Goal: Transaction & Acquisition: Purchase product/service

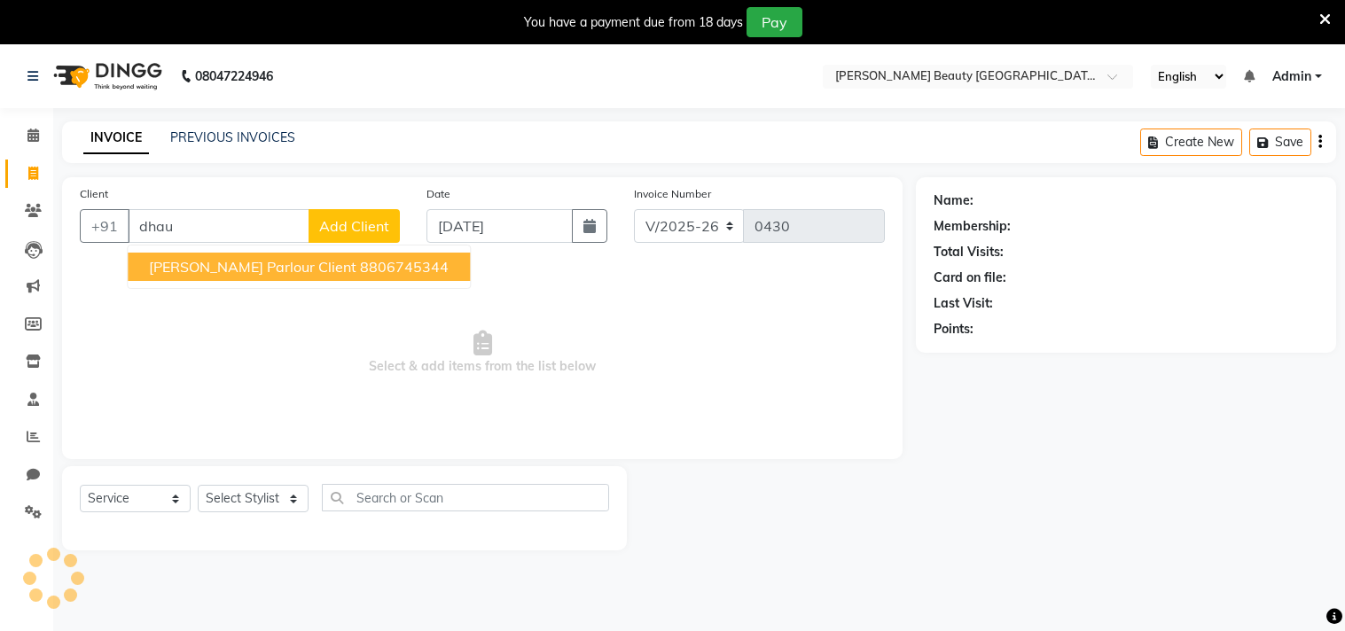
select select "8620"
select select "service"
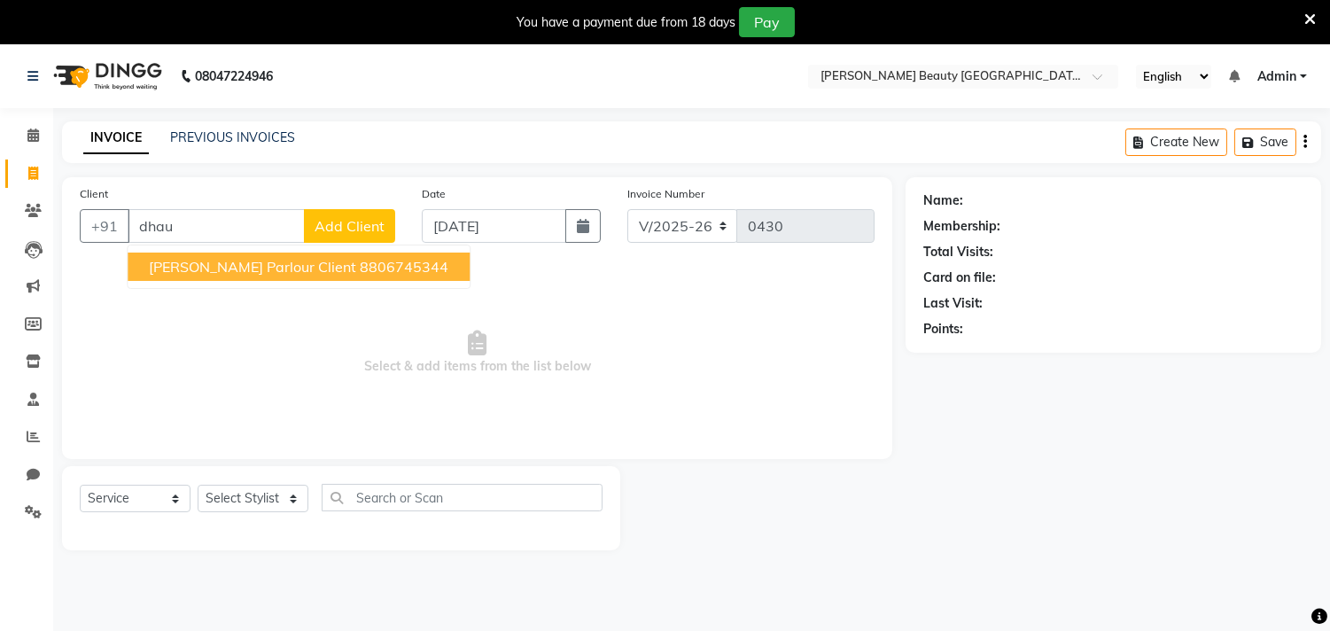
click at [230, 264] on span "[PERSON_NAME] Parlour Client" at bounding box center [252, 267] width 207 height 18
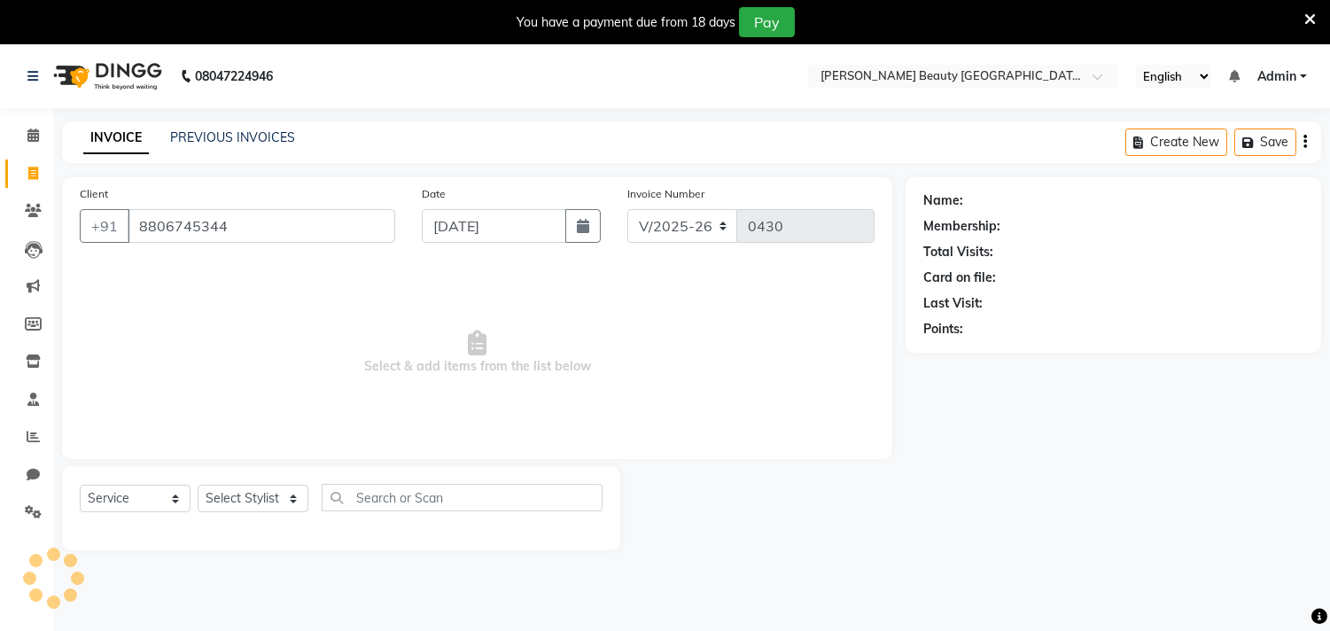
type input "8806745344"
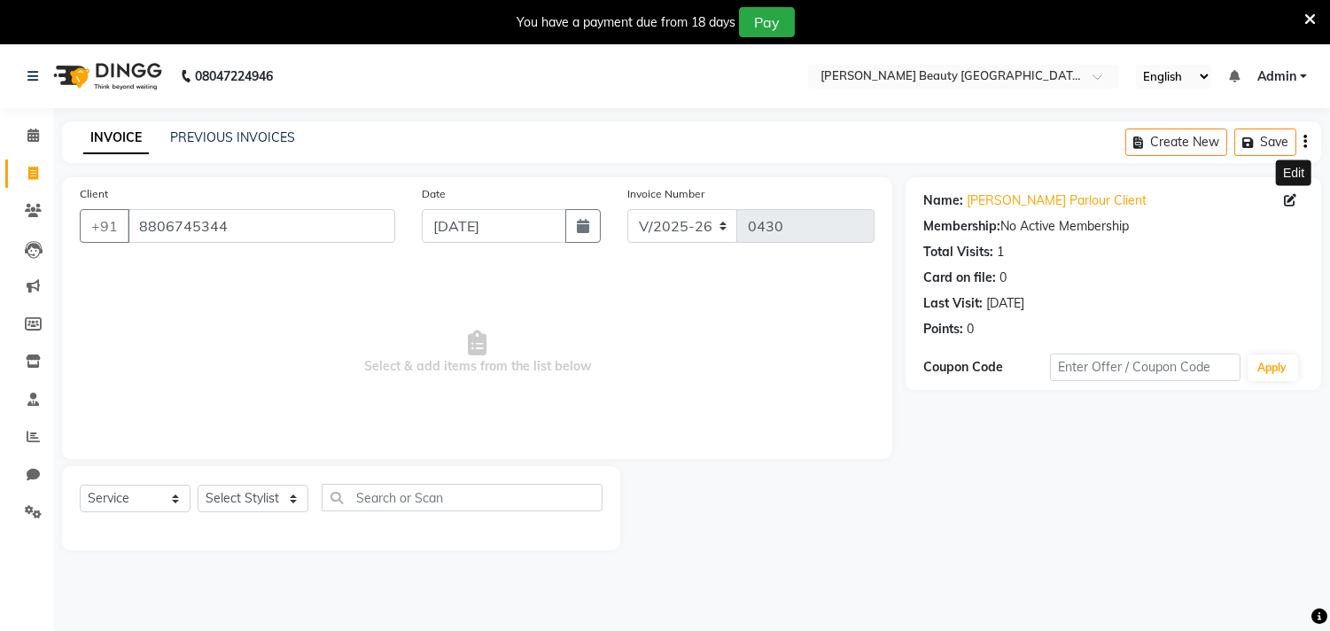
click at [1292, 196] on icon at bounding box center [1290, 200] width 12 height 12
select select "21"
select select "03"
select select "1993"
select select "[DEMOGRAPHIC_DATA]"
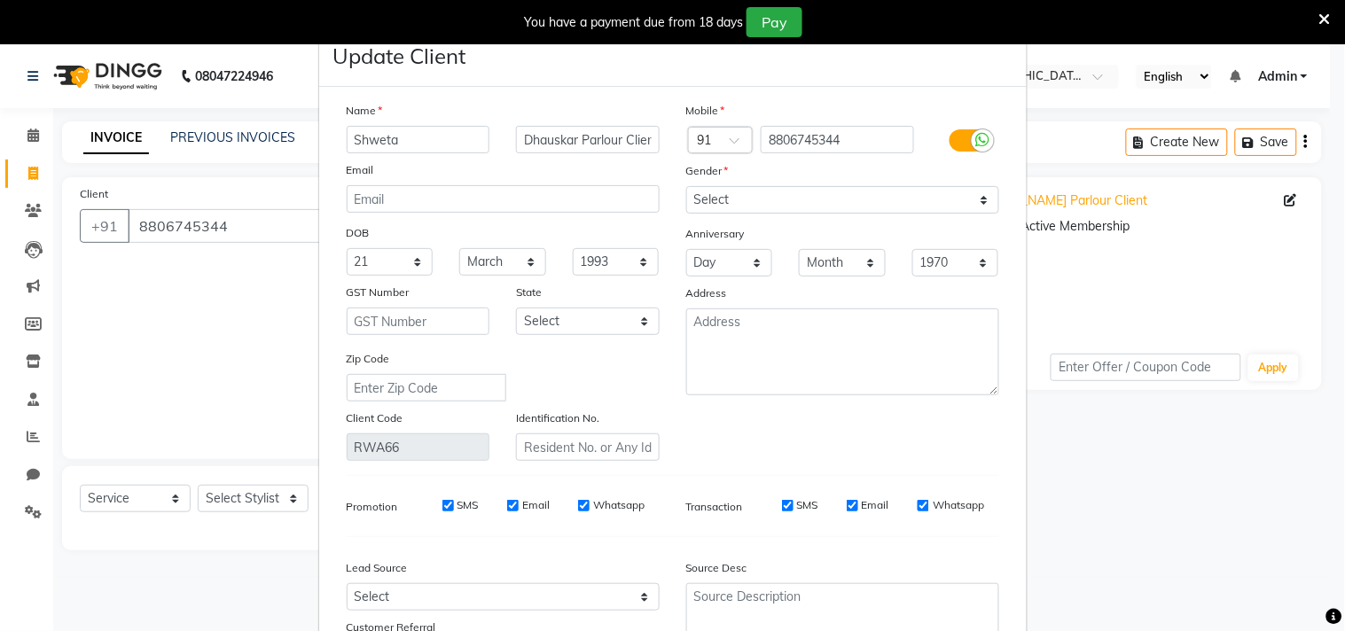
drag, startPoint x: 1292, startPoint y: 191, endPoint x: 1009, endPoint y: 253, distance: 290.3
click at [1009, 253] on ngb-modal-window "Update Client Name [PERSON_NAME] Parlour Client Email DOB Day 01 02 03 04 05 06…" at bounding box center [672, 315] width 1345 height 631
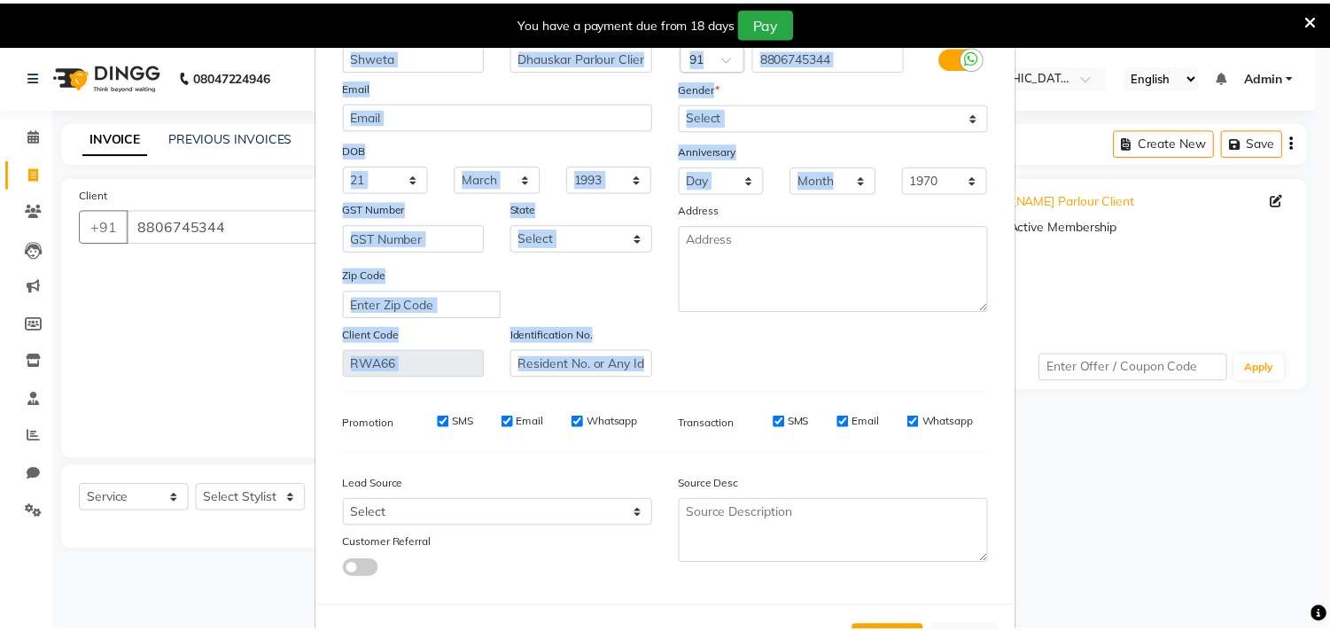
scroll to position [157, 0]
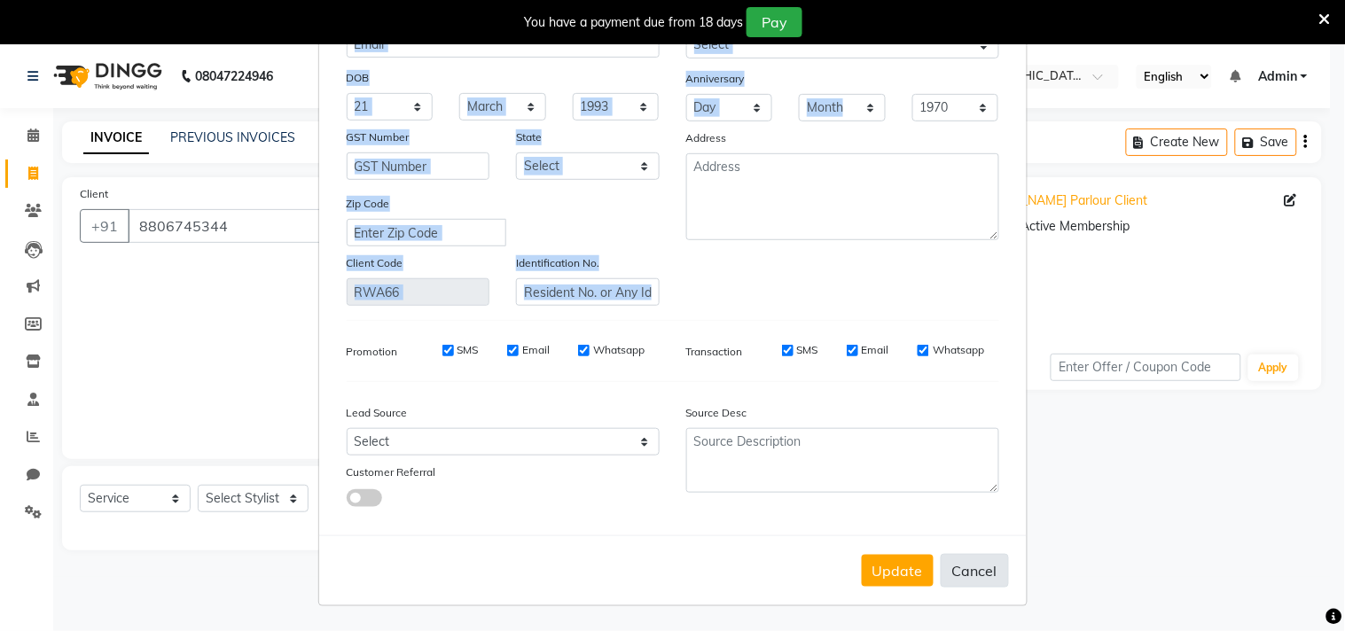
click at [954, 573] on button "Cancel" at bounding box center [974, 571] width 68 height 34
select select
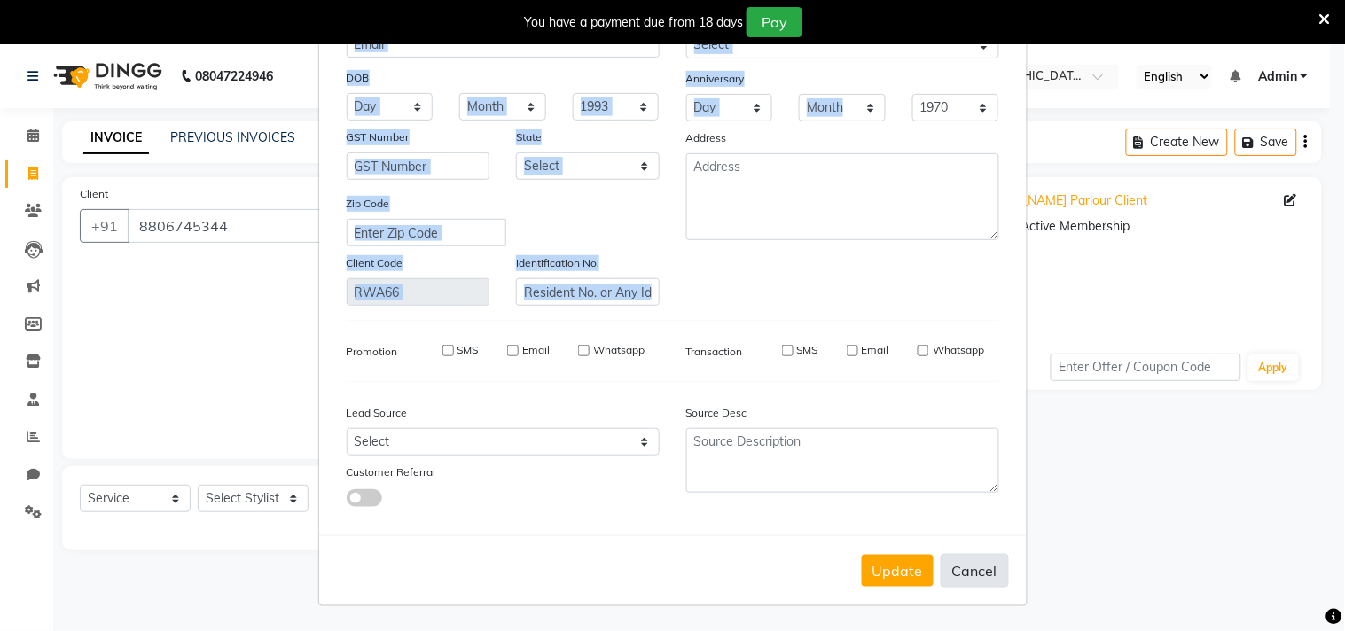
select select
checkbox input "false"
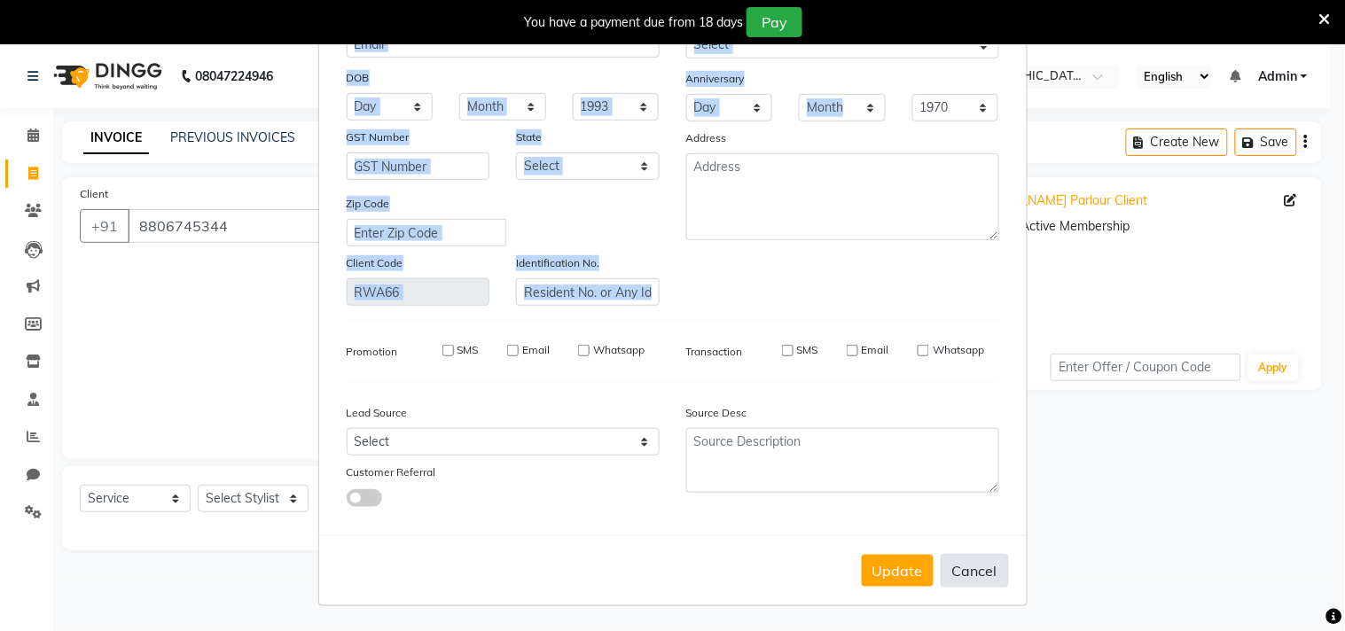
checkbox input "false"
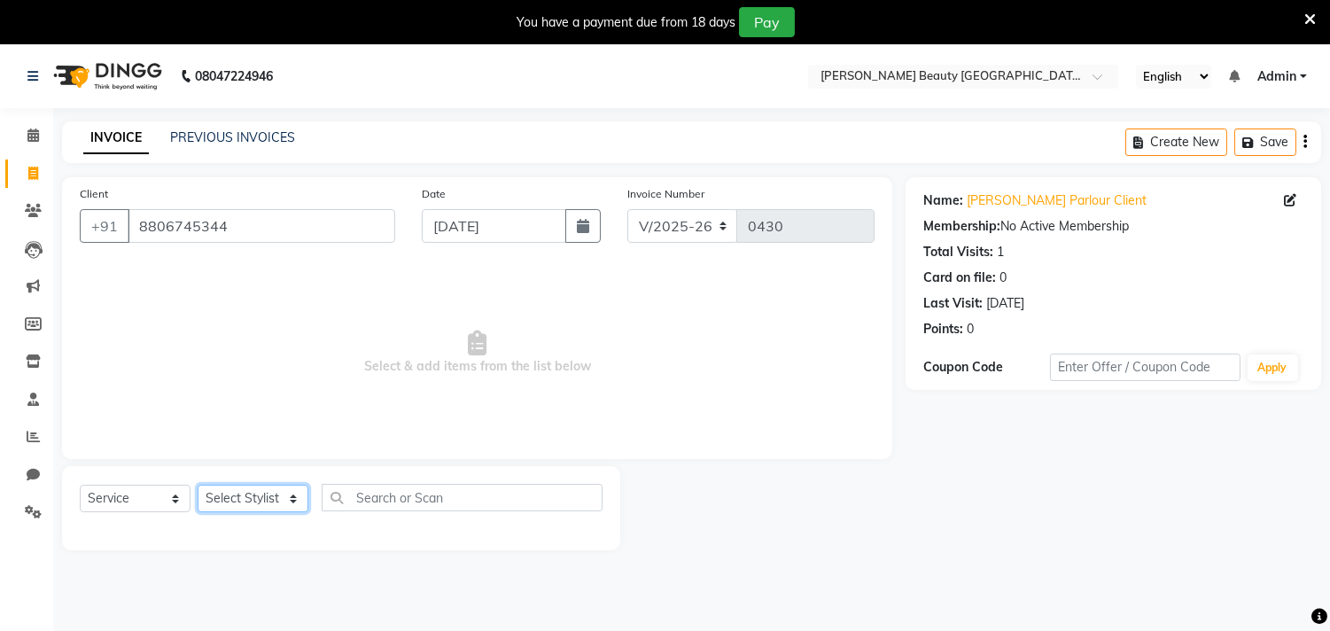
click at [285, 489] on select "Select Stylist Amla [PERSON_NAME] [PERSON_NAME] pornima [PERSON_NAME] [PERSON_N…" at bounding box center [253, 498] width 111 height 27
select select "87286"
click at [198, 486] on select "Select Stylist Amla [PERSON_NAME] [PERSON_NAME] pornima [PERSON_NAME] [PERSON_N…" at bounding box center [253, 498] width 111 height 27
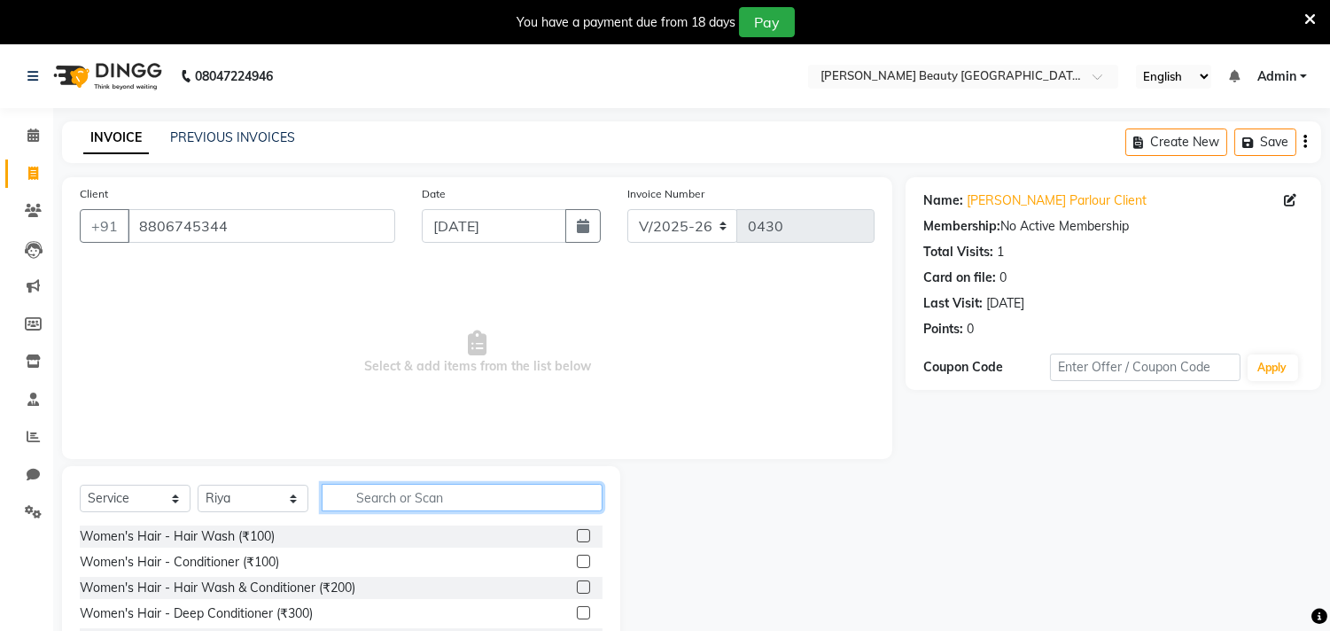
click at [363, 491] on input "text" at bounding box center [462, 497] width 281 height 27
type input "h"
click at [415, 526] on div "Women's Hair - Hair Wash (₹100)" at bounding box center [341, 537] width 523 height 22
click at [455, 492] on input "text" at bounding box center [462, 497] width 281 height 27
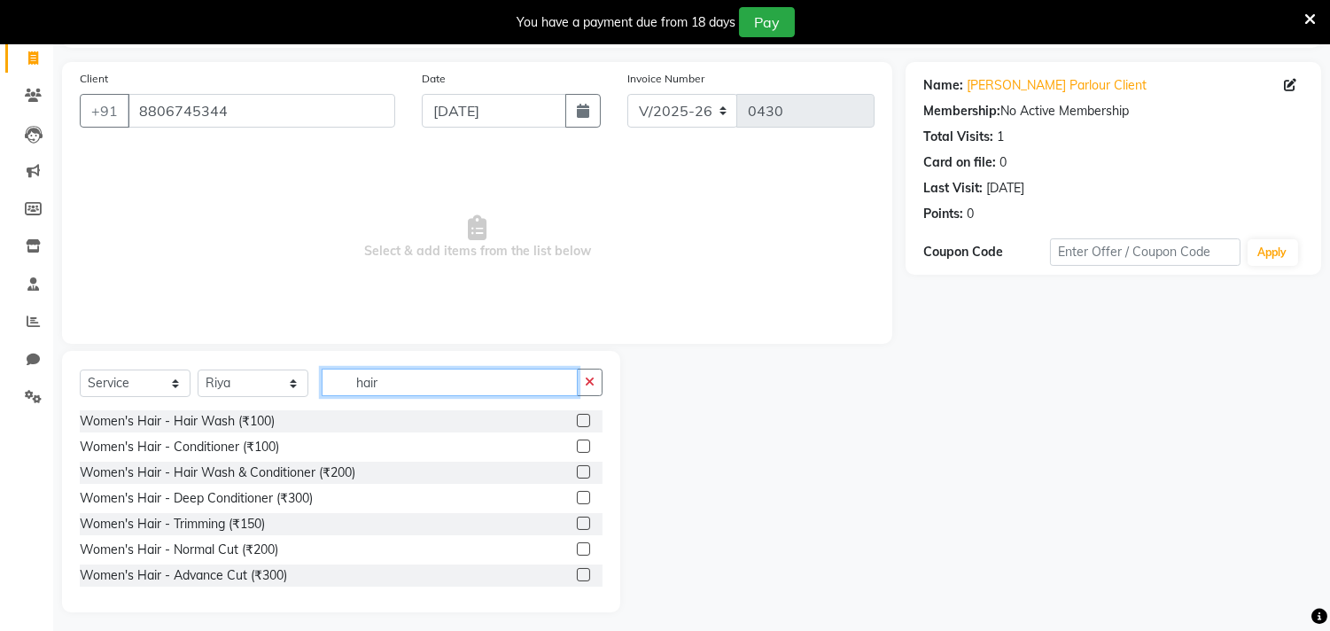
scroll to position [122, 0]
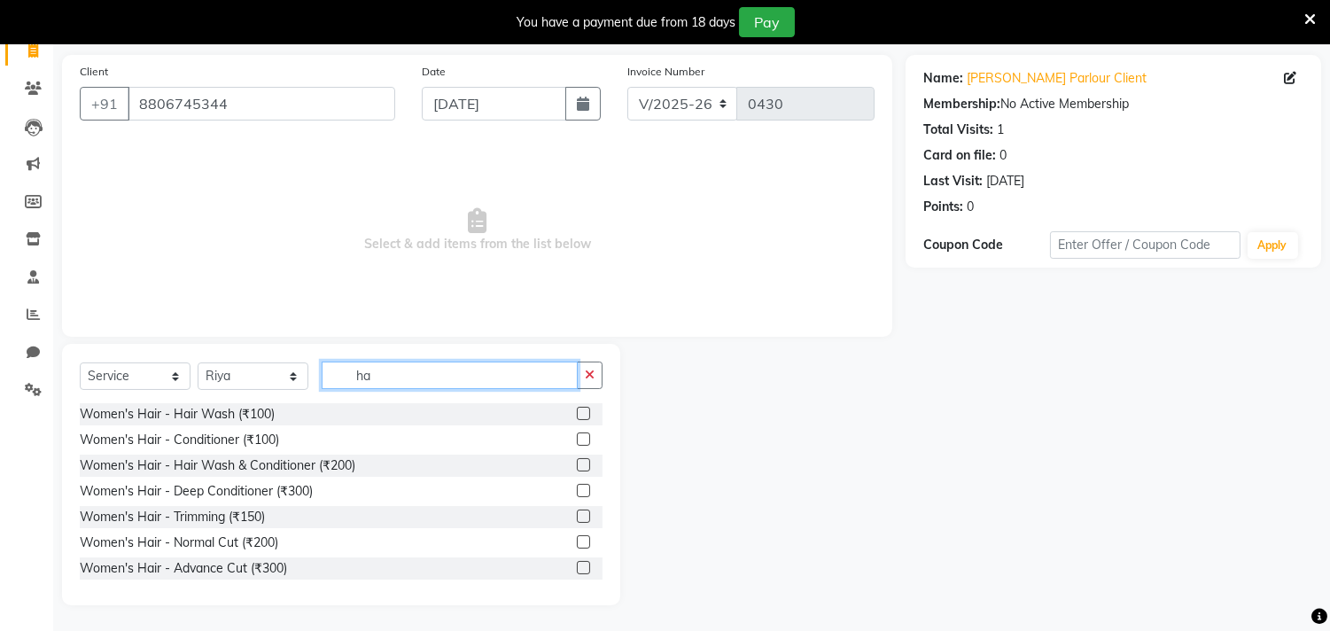
type input "h"
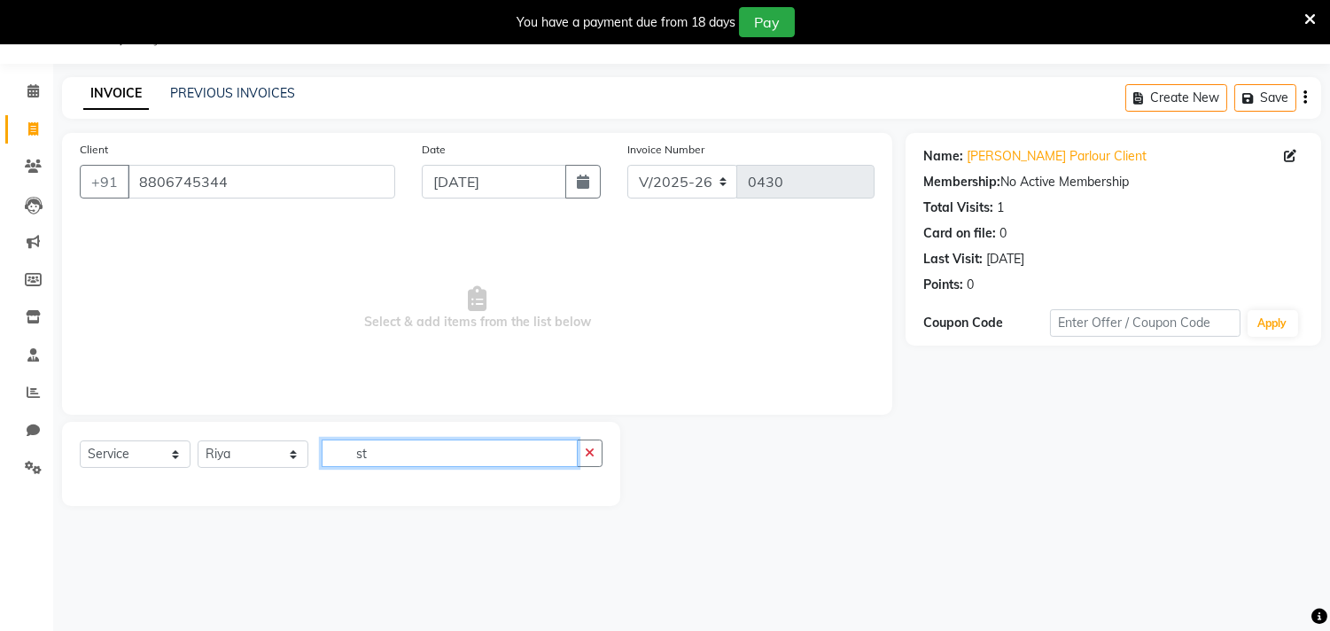
scroll to position [74, 0]
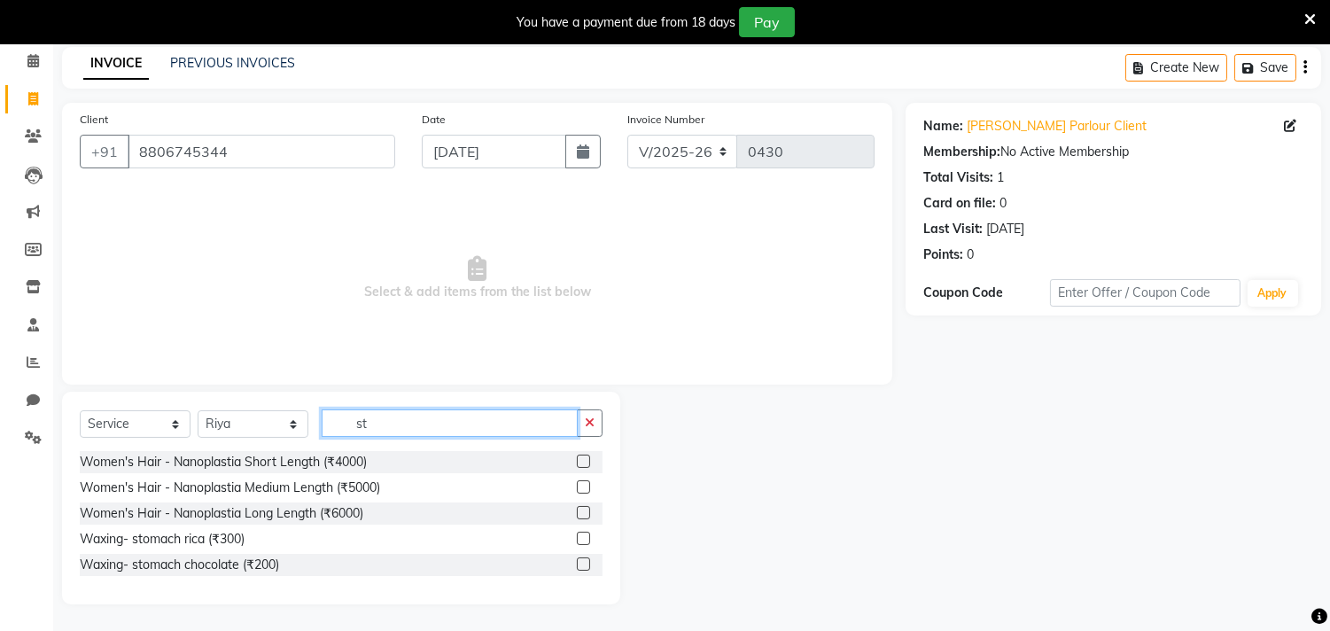
type input "s"
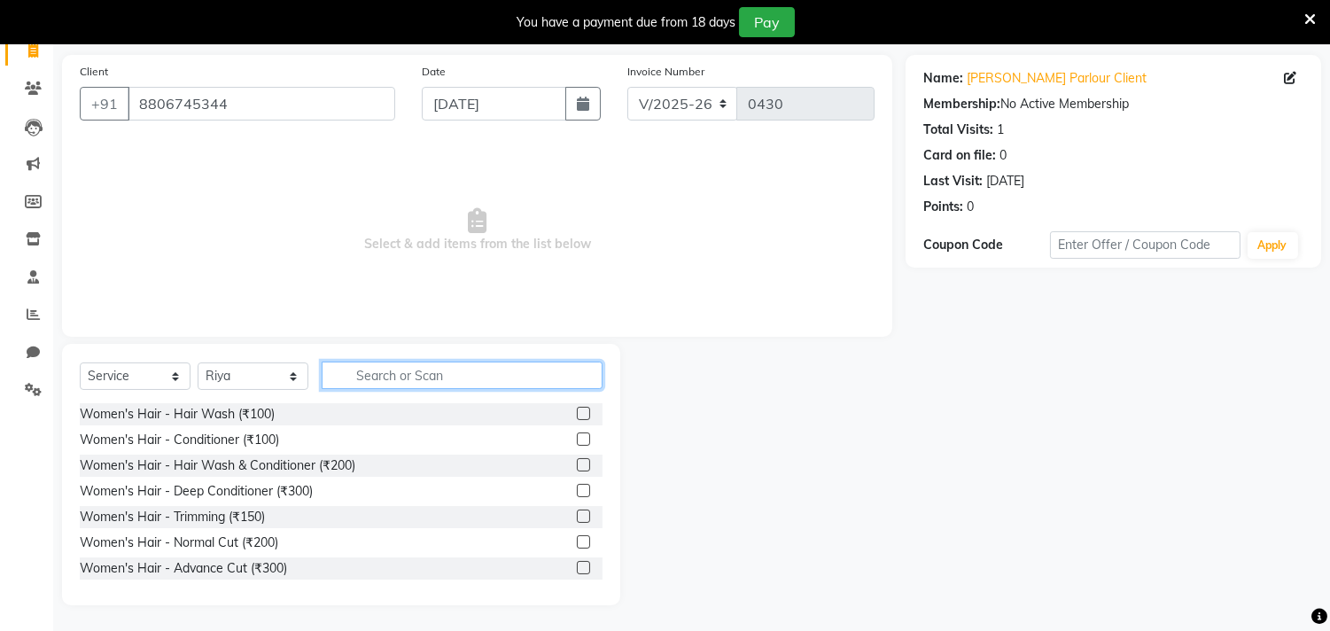
scroll to position [0, 0]
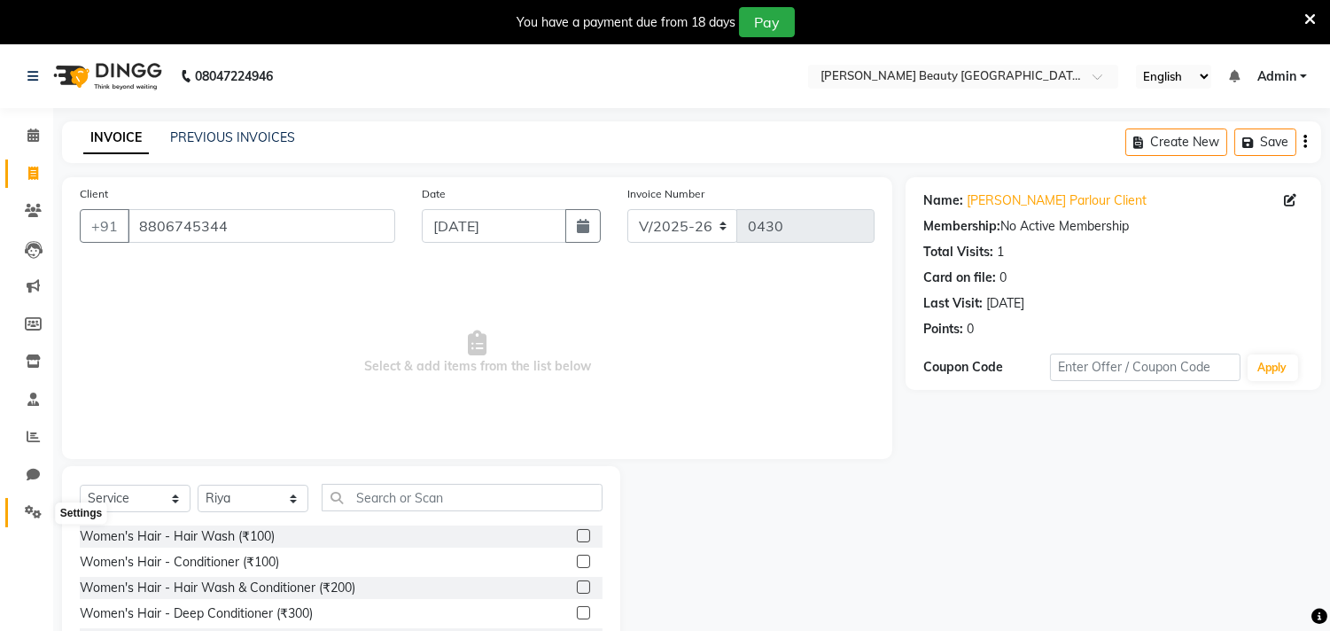
click at [34, 511] on icon at bounding box center [33, 511] width 17 height 13
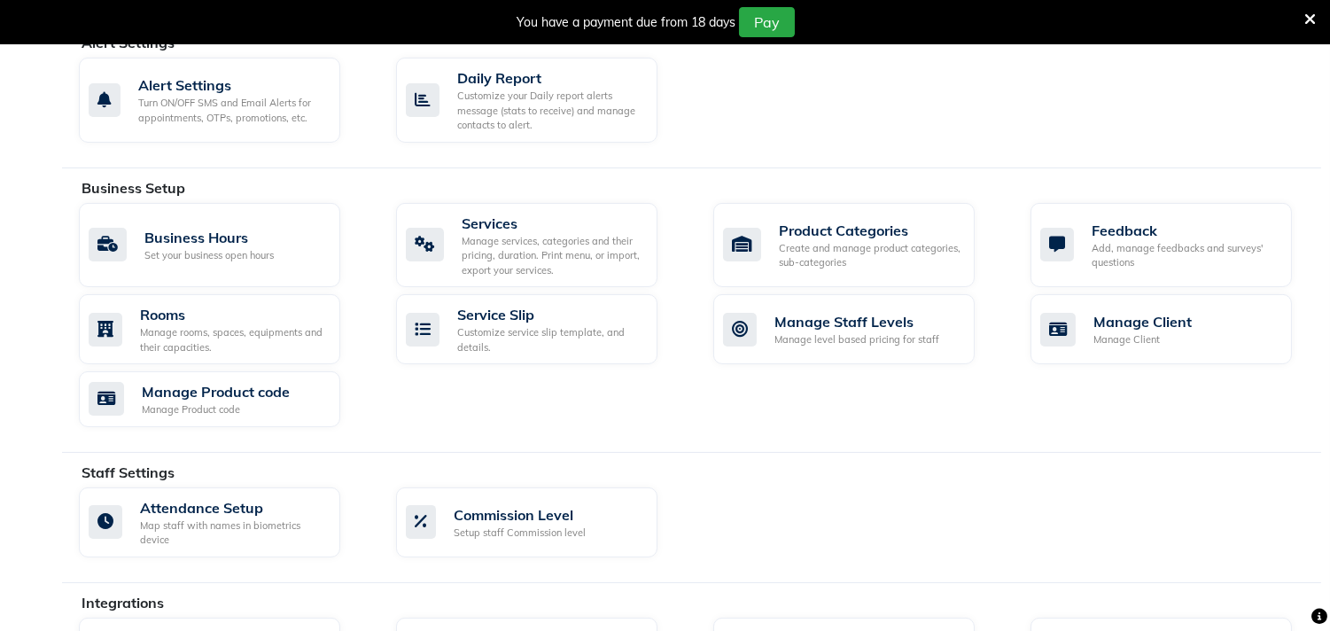
scroll to position [610, 0]
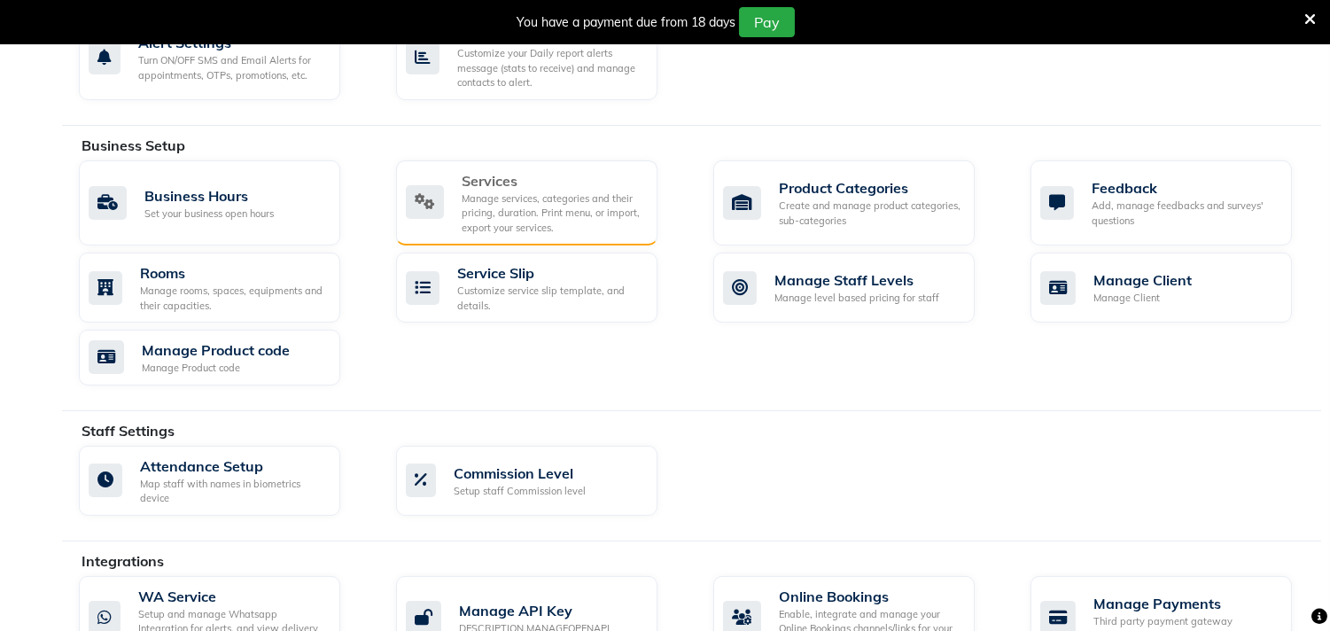
click at [536, 211] on div "Manage services, categories and their pricing, duration. Print menu, or import,…" at bounding box center [553, 213] width 182 height 44
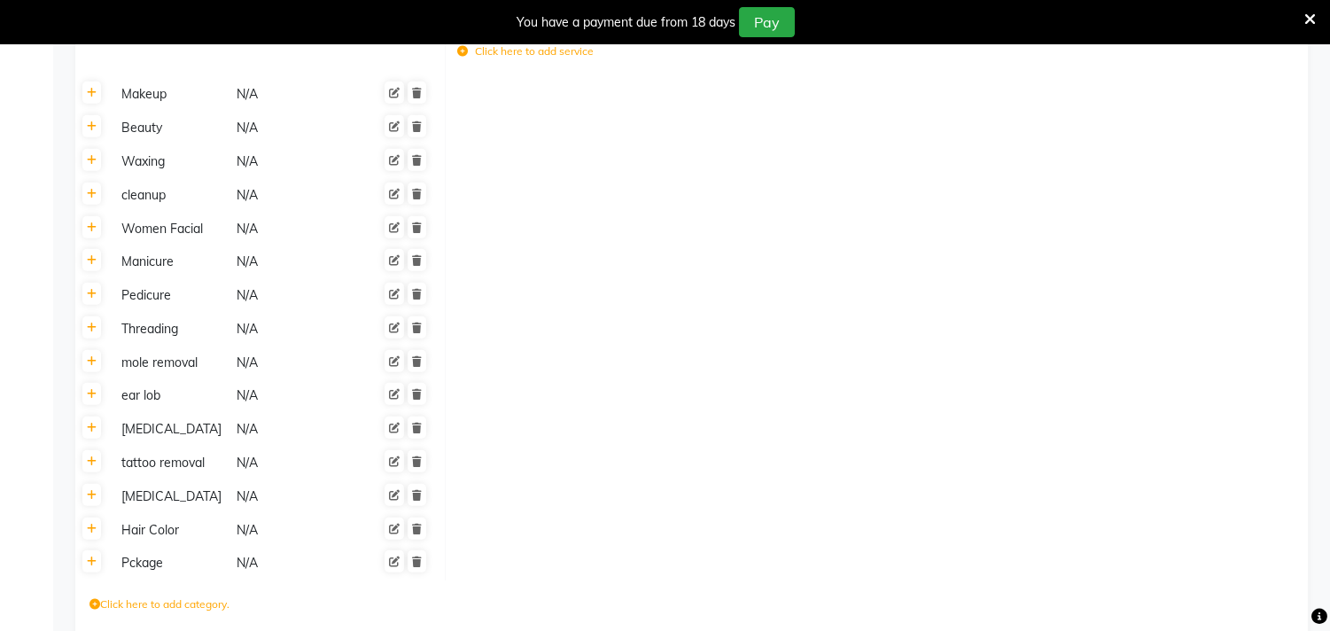
scroll to position [1912, 0]
click at [93, 87] on icon at bounding box center [92, 92] width 10 height 11
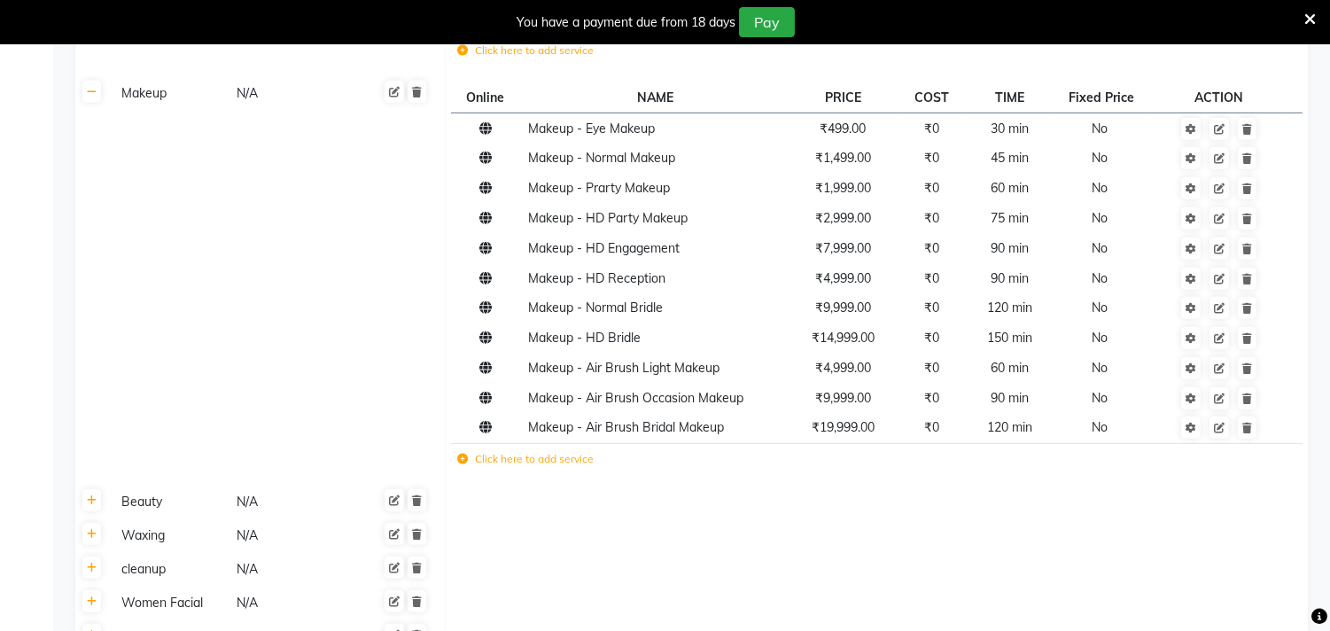
click at [528, 451] on label "Click here to add service" at bounding box center [525, 459] width 136 height 16
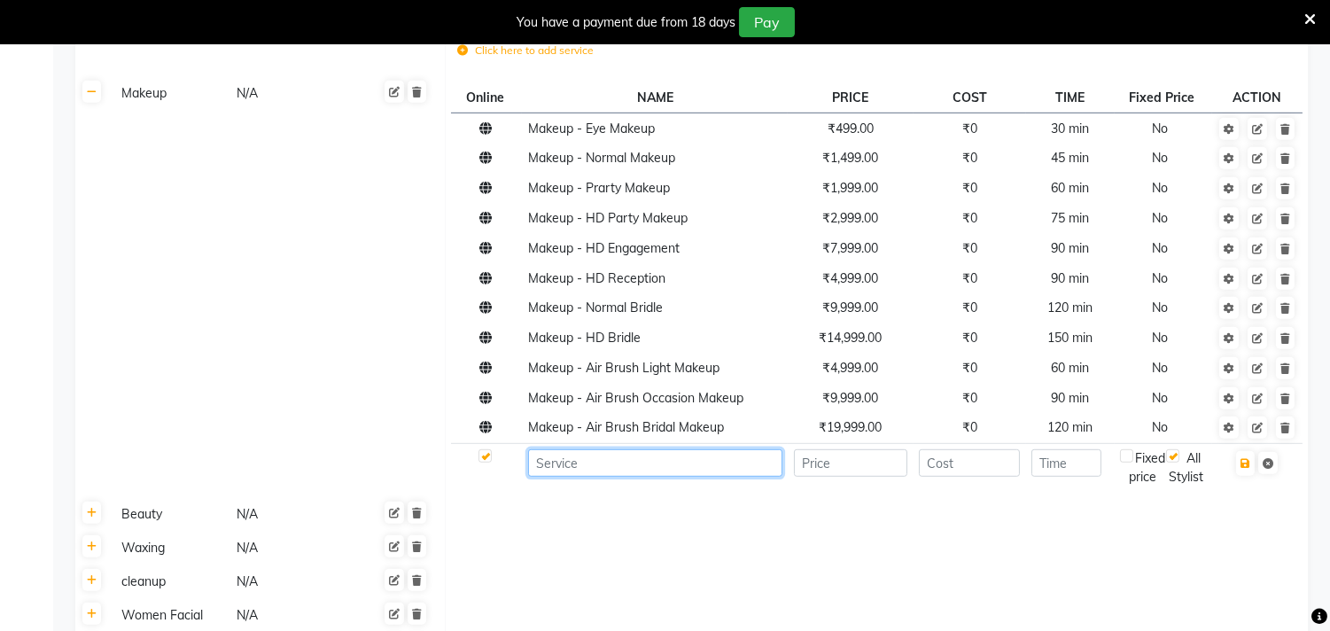
click at [551, 452] on input at bounding box center [655, 462] width 254 height 27
type input "Makeup- hairstyle"
click at [821, 449] on input "number" at bounding box center [851, 462] width 114 height 27
type input "800"
click at [958, 449] on input "number" at bounding box center [969, 462] width 101 height 27
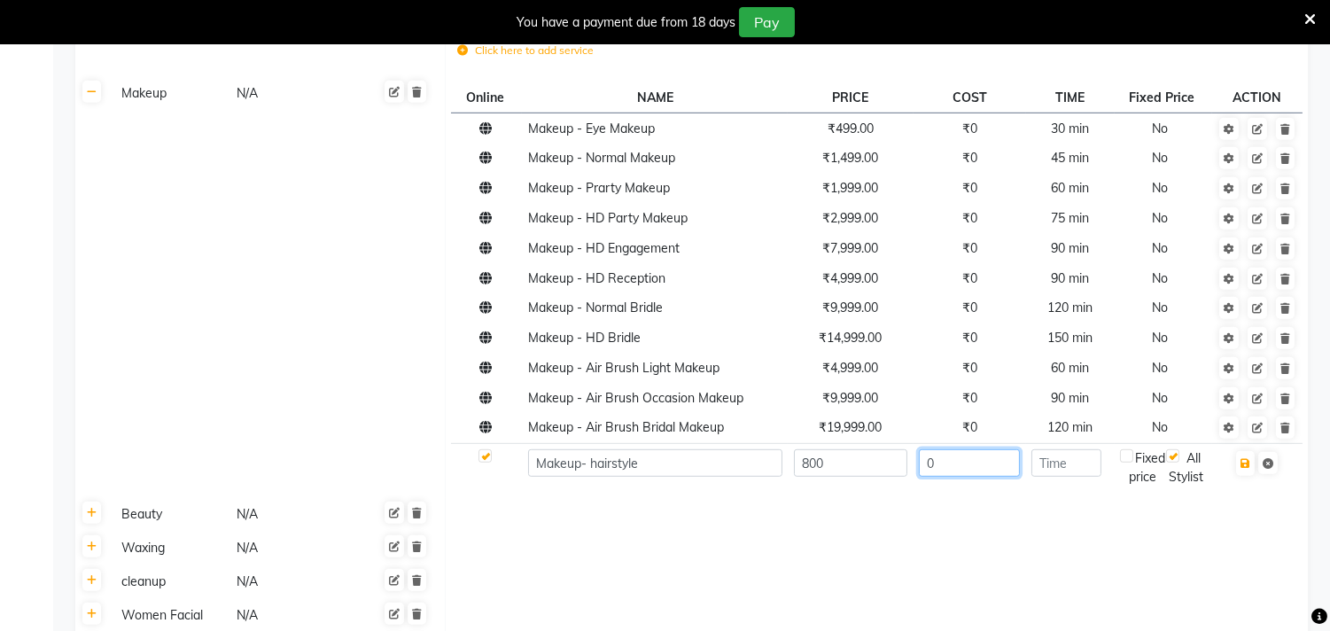
type input "0"
click at [1092, 449] on input "number" at bounding box center [1067, 462] width 70 height 27
type input "30"
click at [1246, 458] on icon "button" at bounding box center [1246, 463] width 10 height 11
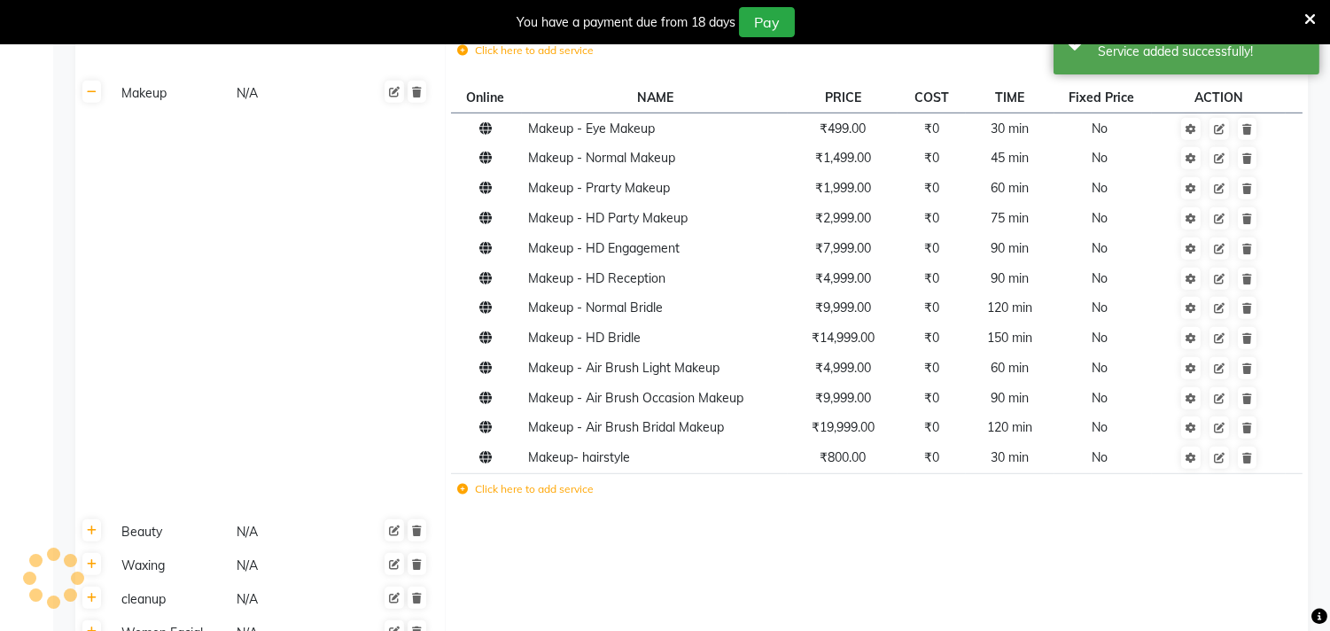
scroll to position [2398, 0]
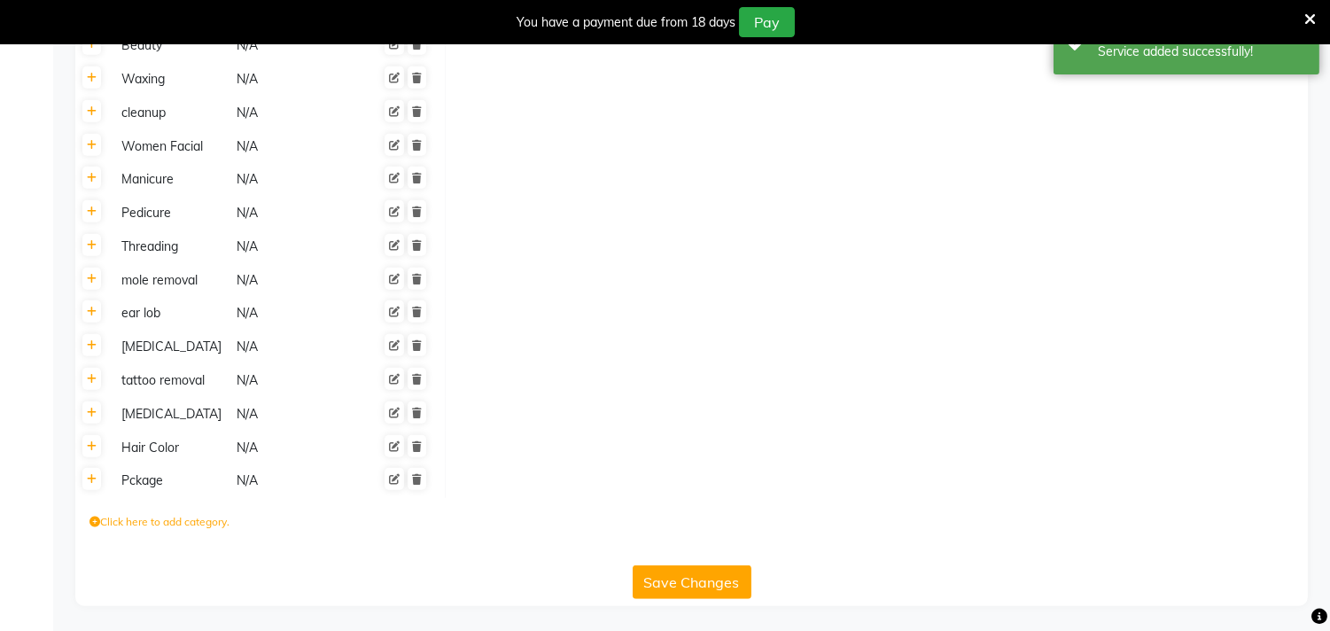
click at [703, 581] on button "Save Changes" at bounding box center [692, 582] width 119 height 34
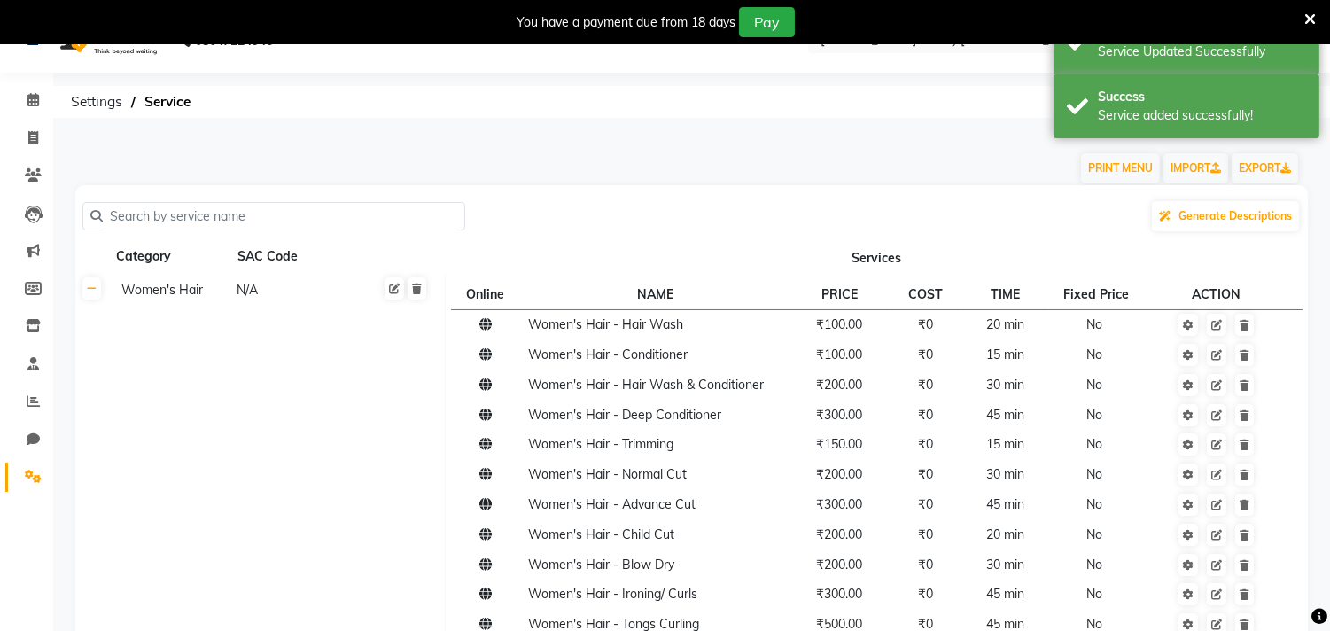
scroll to position [0, 0]
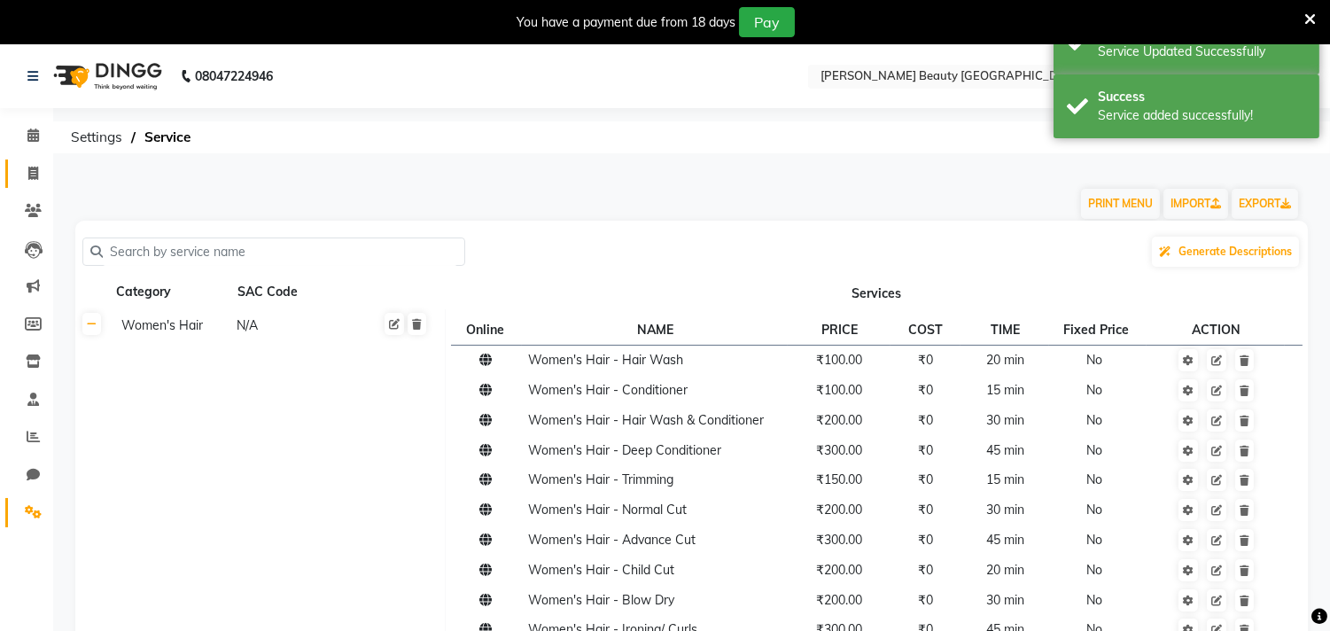
click at [31, 170] on icon at bounding box center [33, 173] width 10 height 13
select select "service"
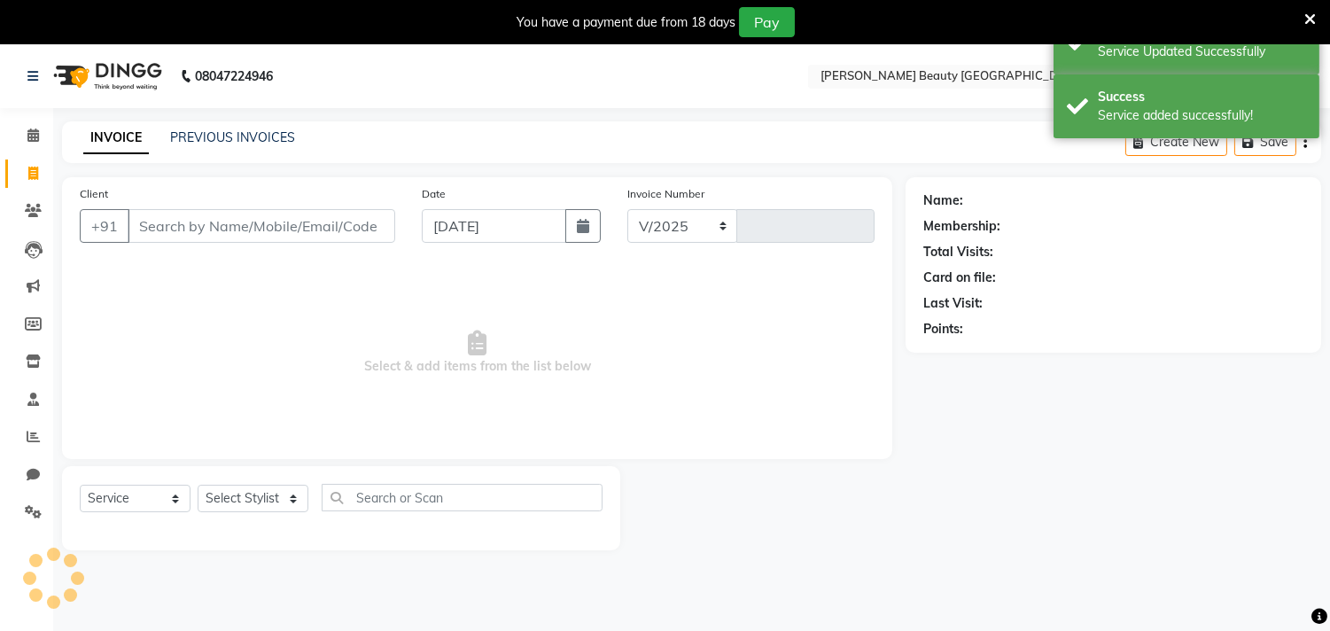
select select "8620"
type input "0430"
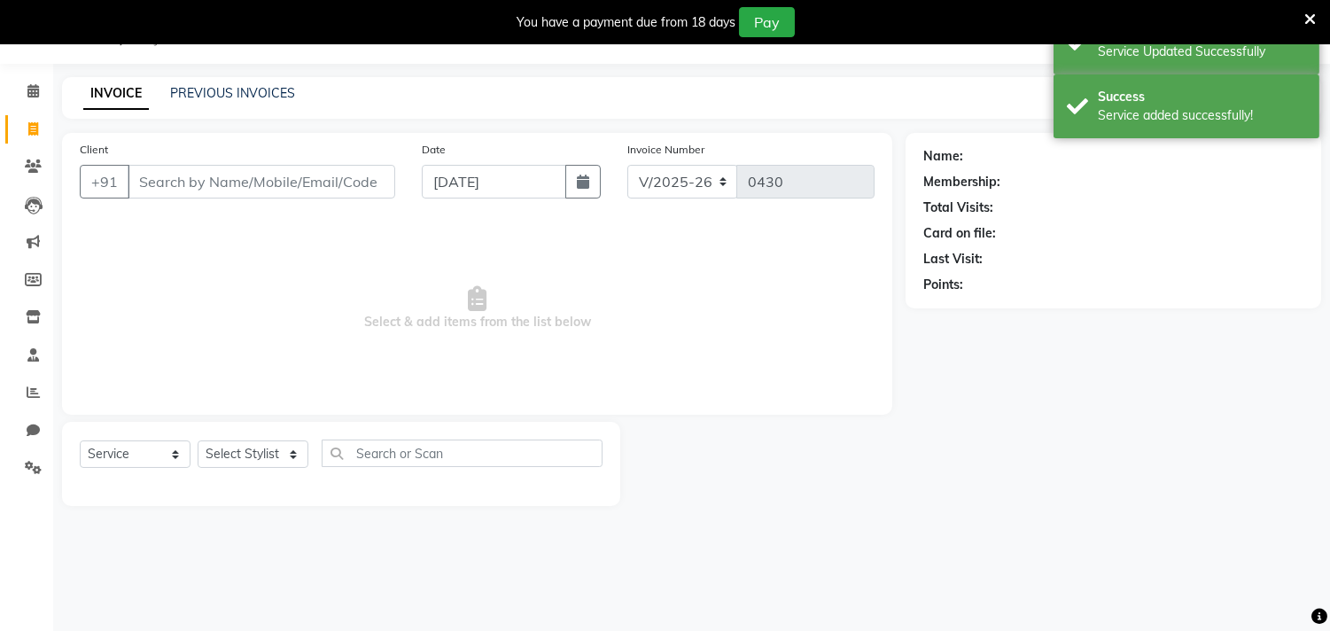
click at [230, 169] on input "Client" at bounding box center [262, 182] width 268 height 34
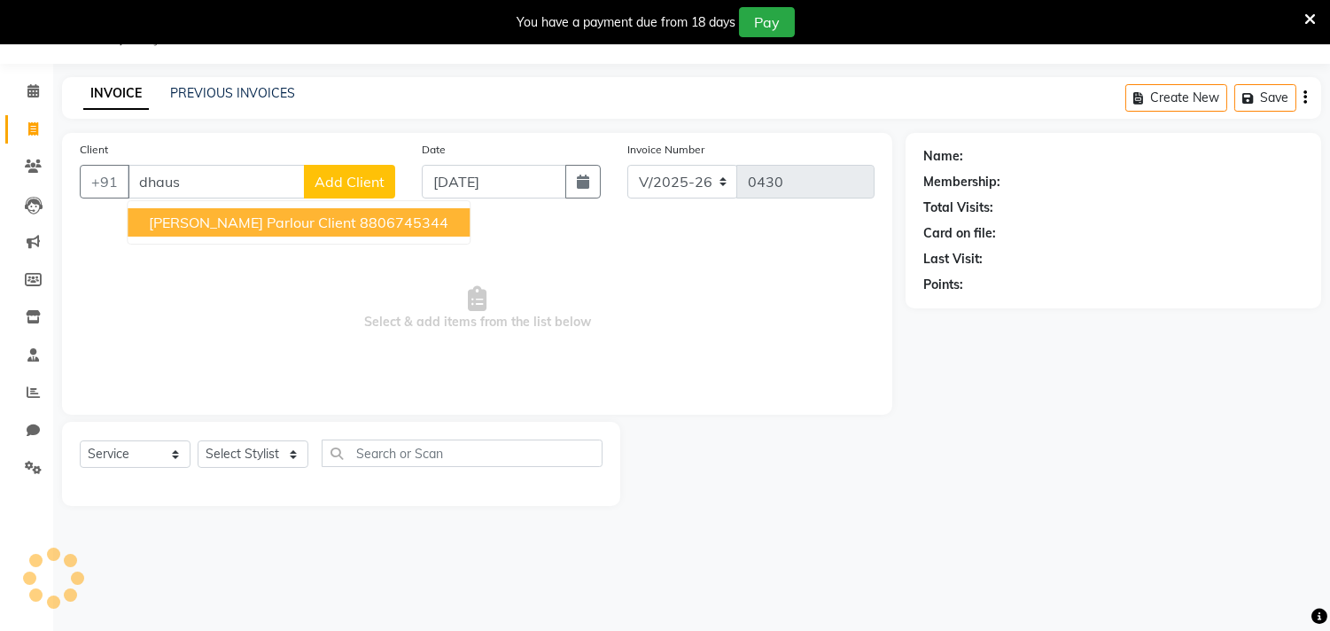
click at [225, 214] on span "[PERSON_NAME] Parlour Client" at bounding box center [252, 223] width 207 height 18
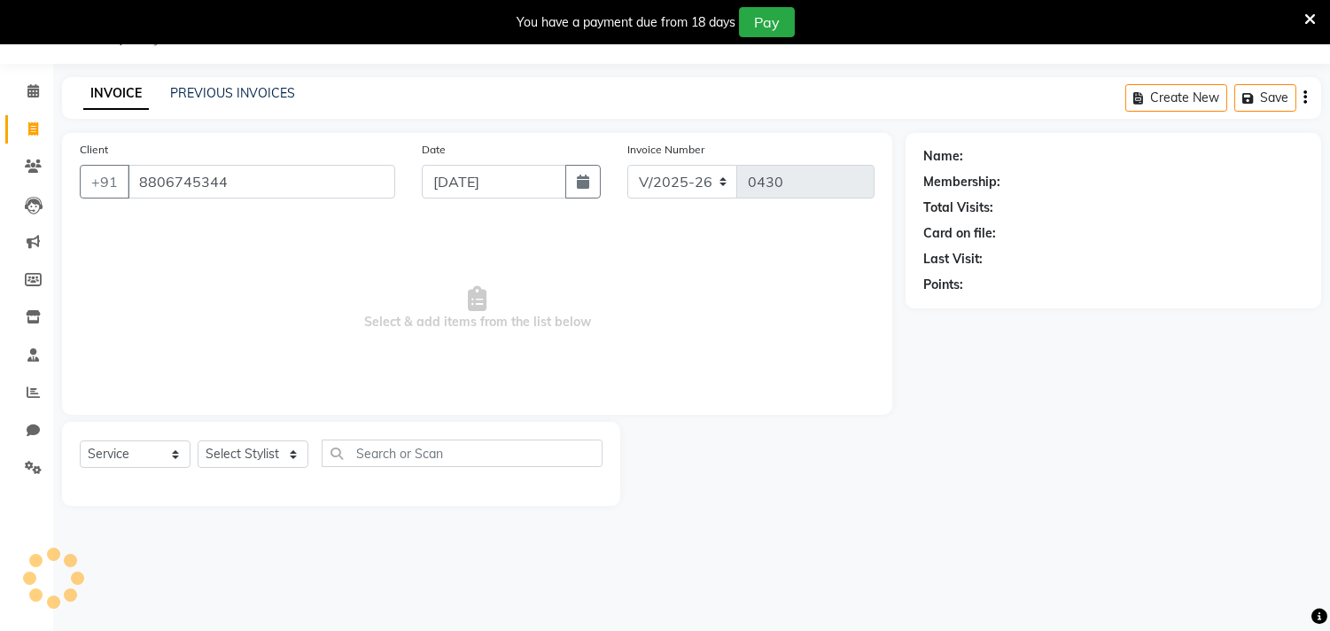
type input "8806745344"
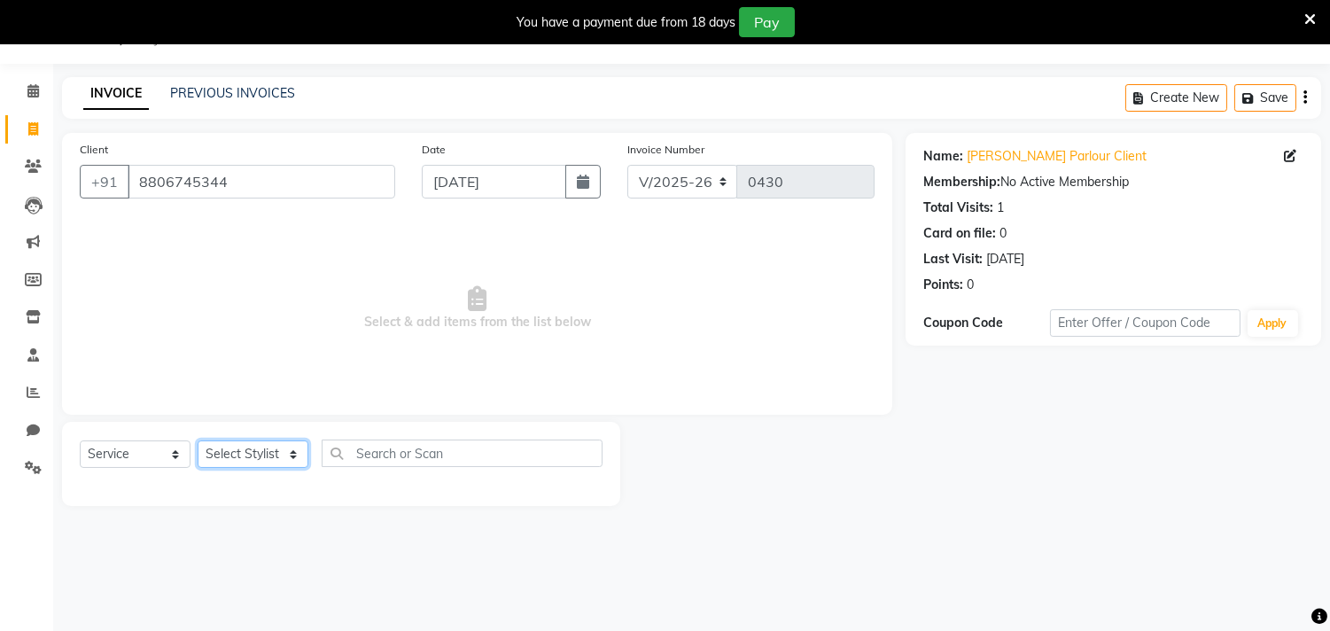
click at [275, 449] on select "Select Stylist Amla [PERSON_NAME] [PERSON_NAME] pornima [PERSON_NAME] [PERSON_N…" at bounding box center [253, 454] width 111 height 27
select select "87286"
click at [198, 441] on select "Select Stylist Amla [PERSON_NAME] [PERSON_NAME] pornima [PERSON_NAME] [PERSON_N…" at bounding box center [253, 454] width 111 height 27
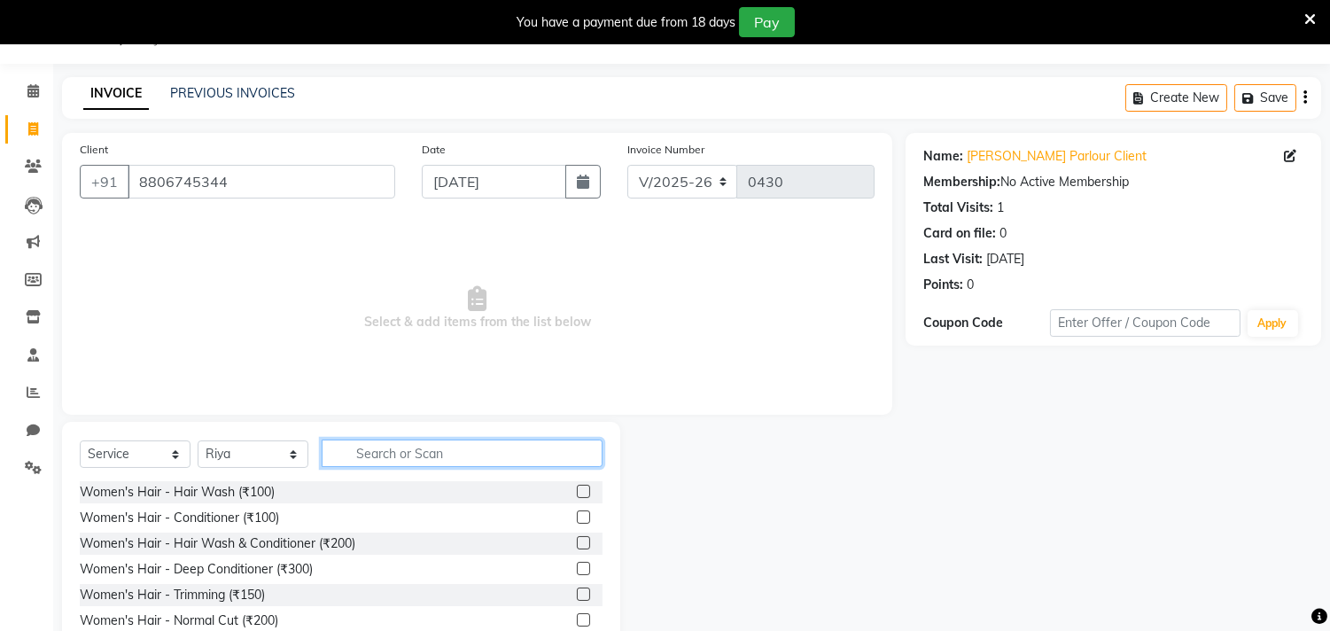
click at [362, 446] on input "text" at bounding box center [462, 453] width 281 height 27
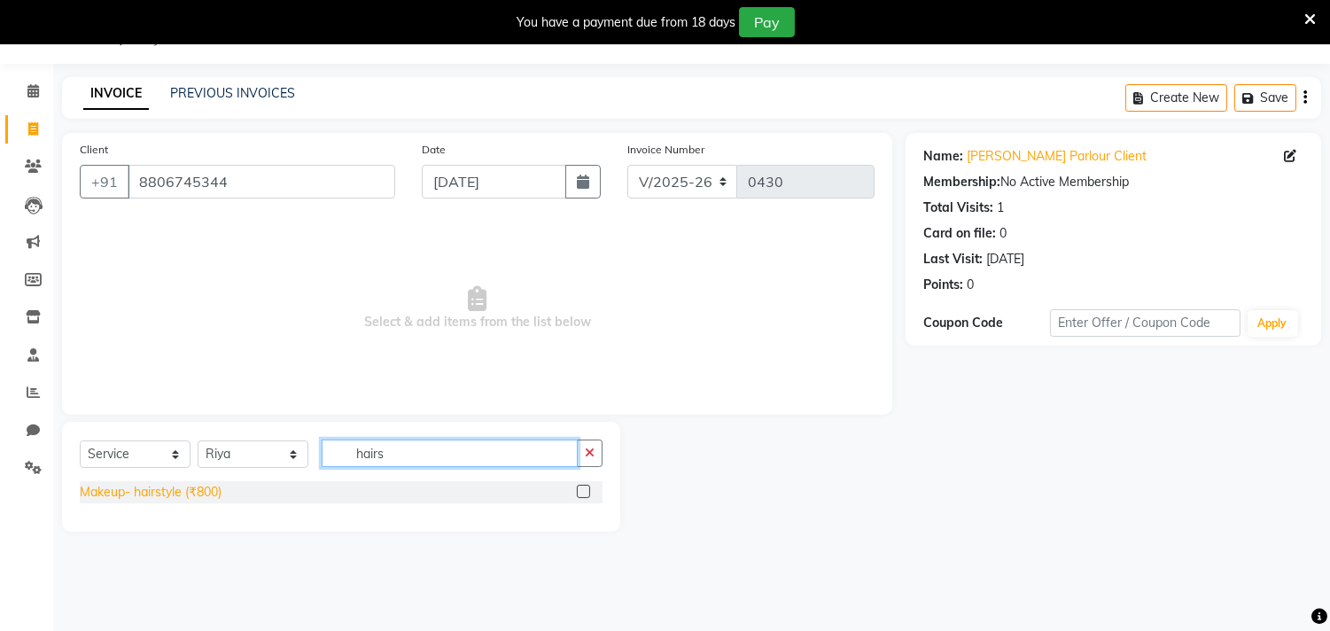
type input "hairs"
click at [192, 491] on div "Makeup- hairstyle (₹800)" at bounding box center [151, 492] width 142 height 19
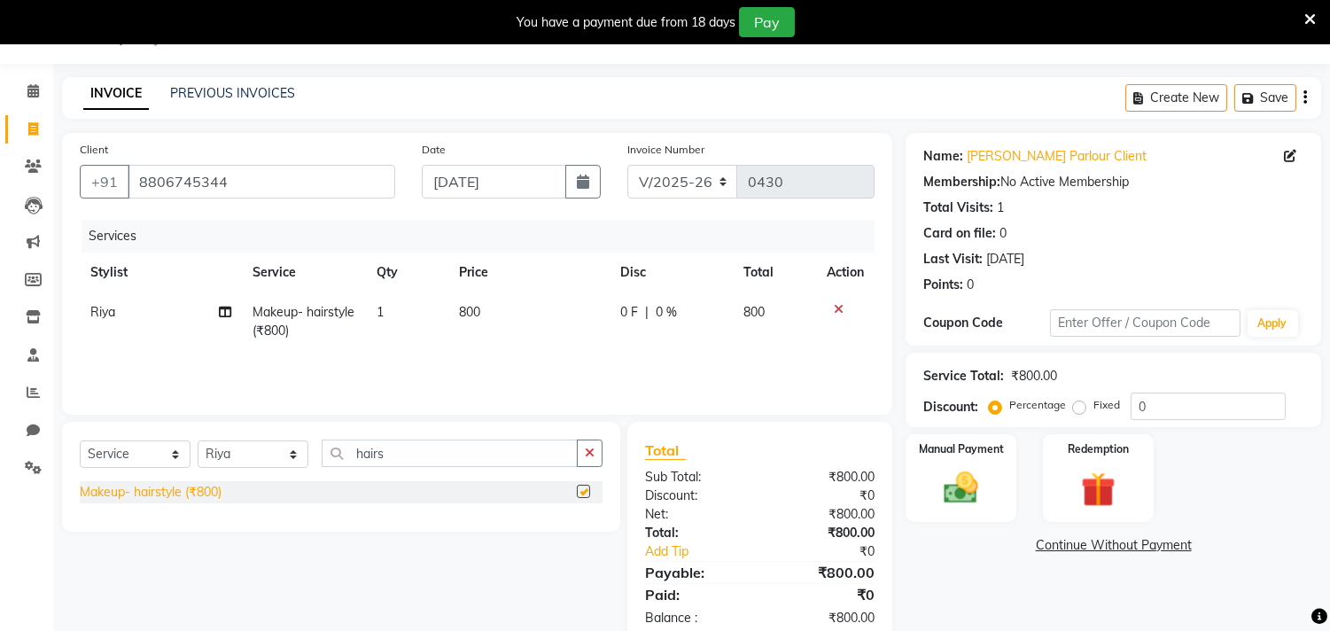
checkbox input "false"
click at [946, 468] on img at bounding box center [961, 489] width 58 height 42
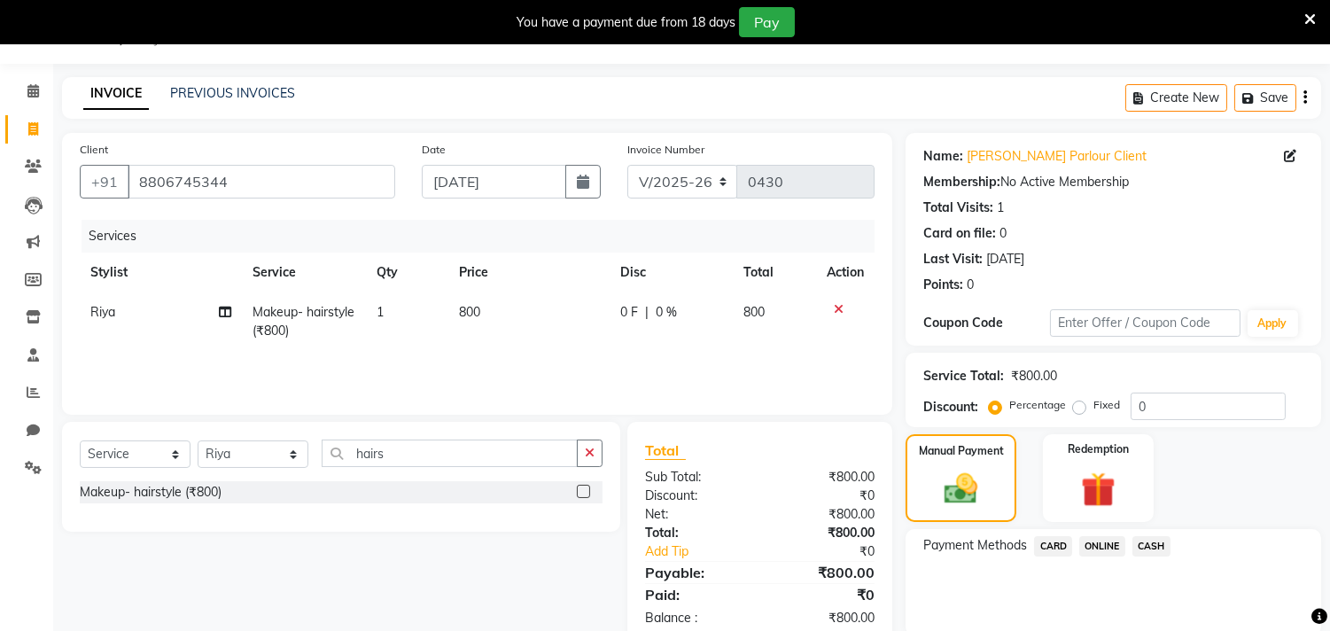
click at [1104, 539] on span "ONLINE" at bounding box center [1103, 546] width 46 height 20
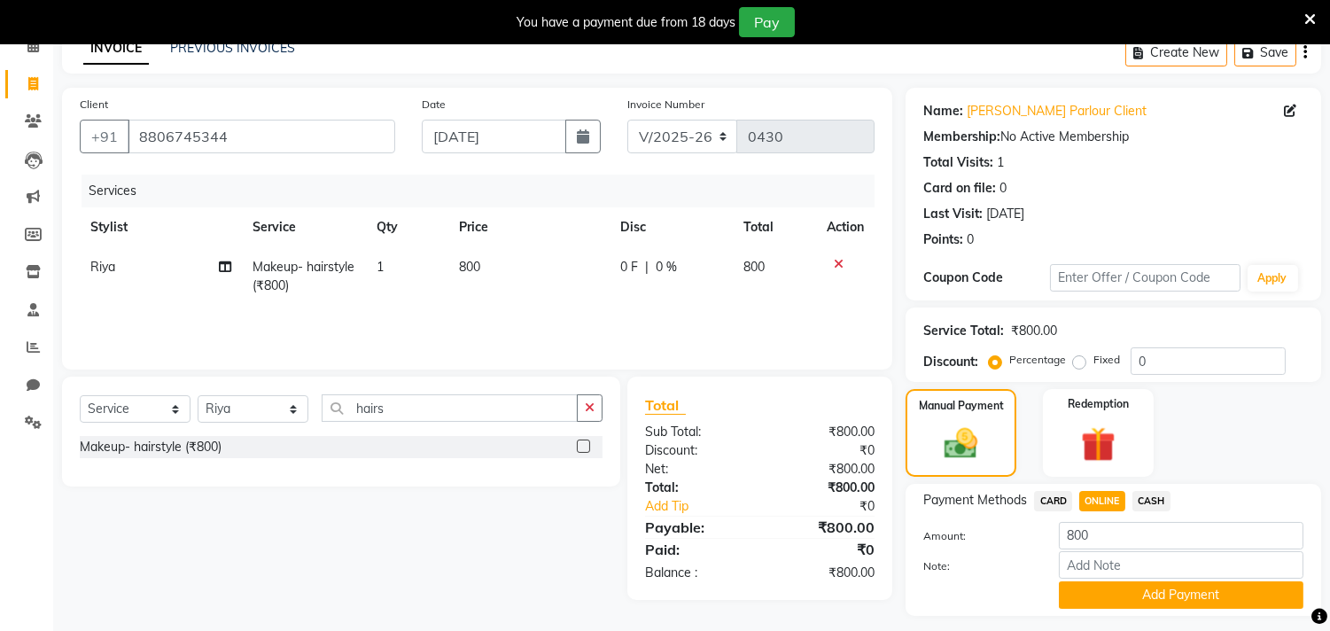
scroll to position [136, 0]
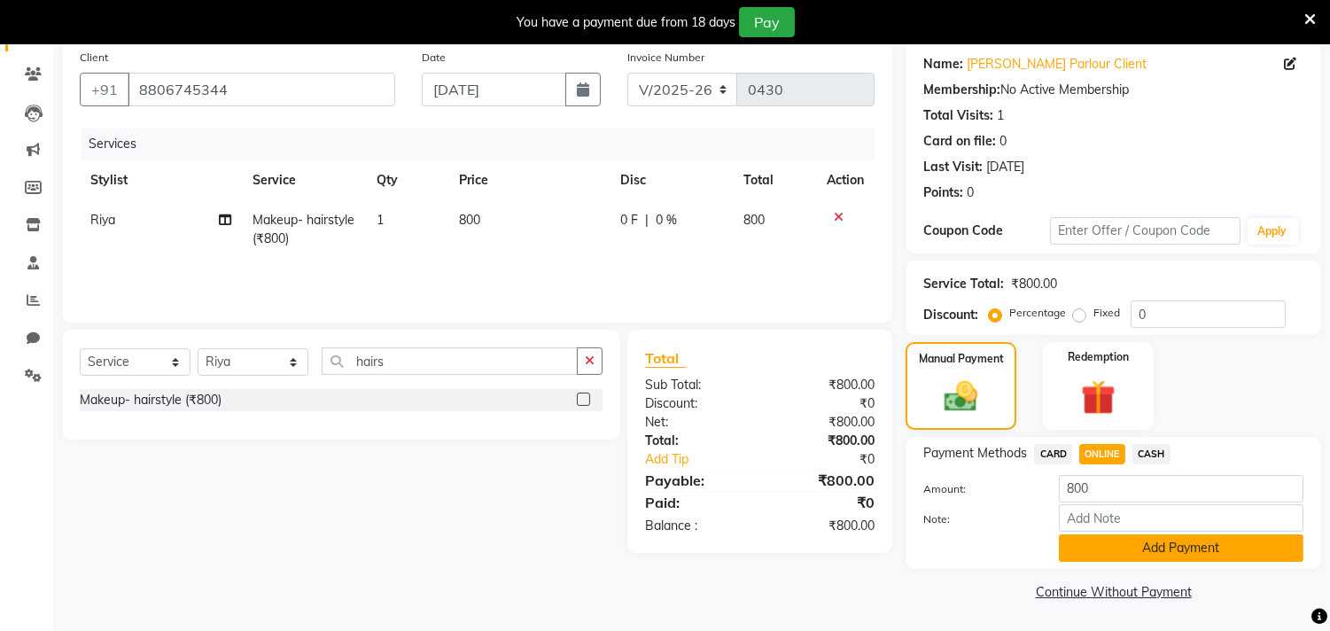
click at [1162, 542] on button "Add Payment" at bounding box center [1181, 547] width 245 height 27
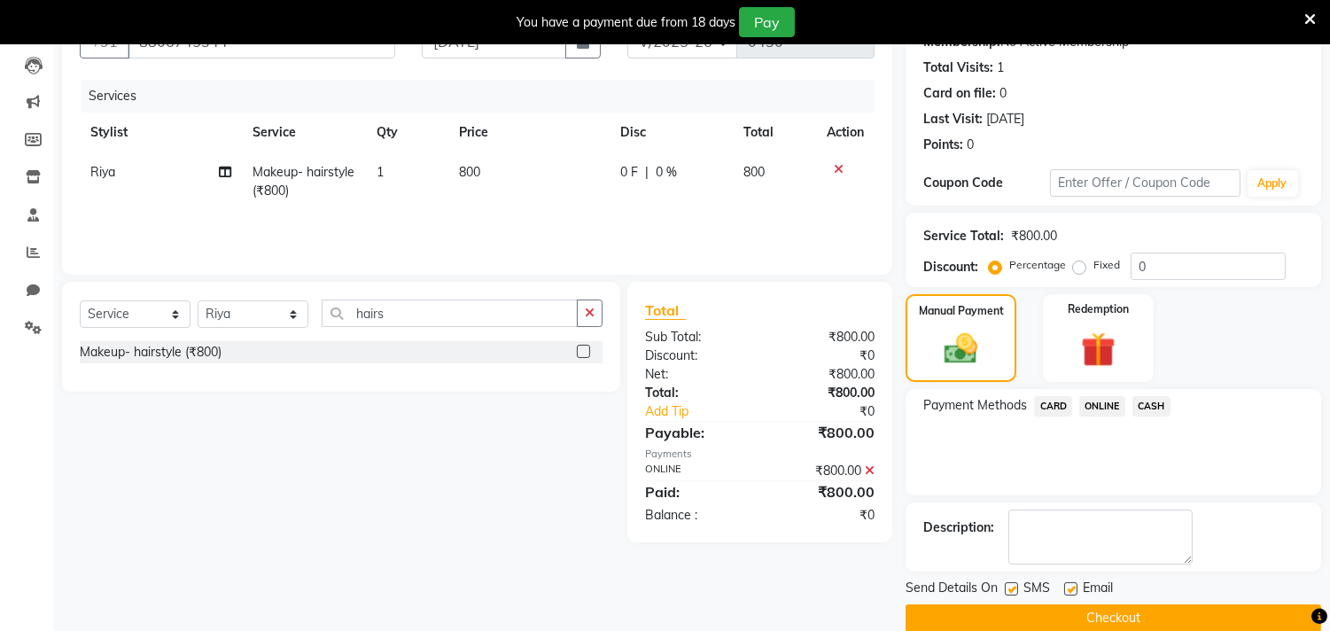
scroll to position [210, 0]
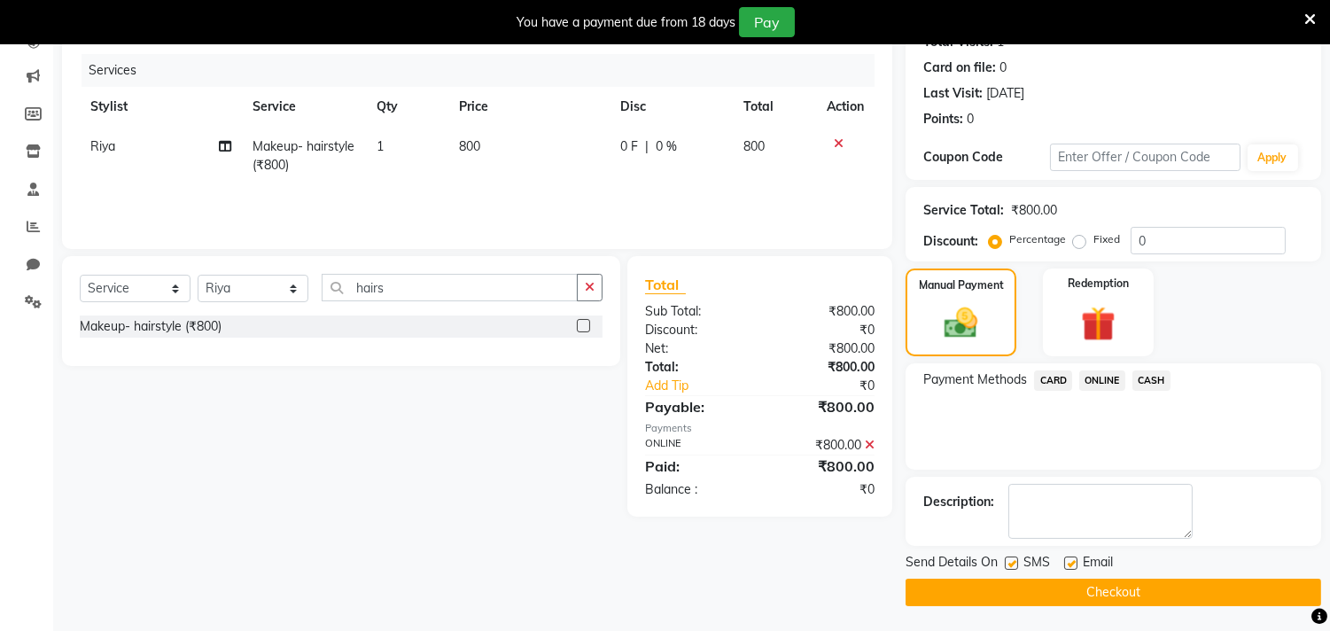
click at [1114, 585] on button "Checkout" at bounding box center [1114, 592] width 416 height 27
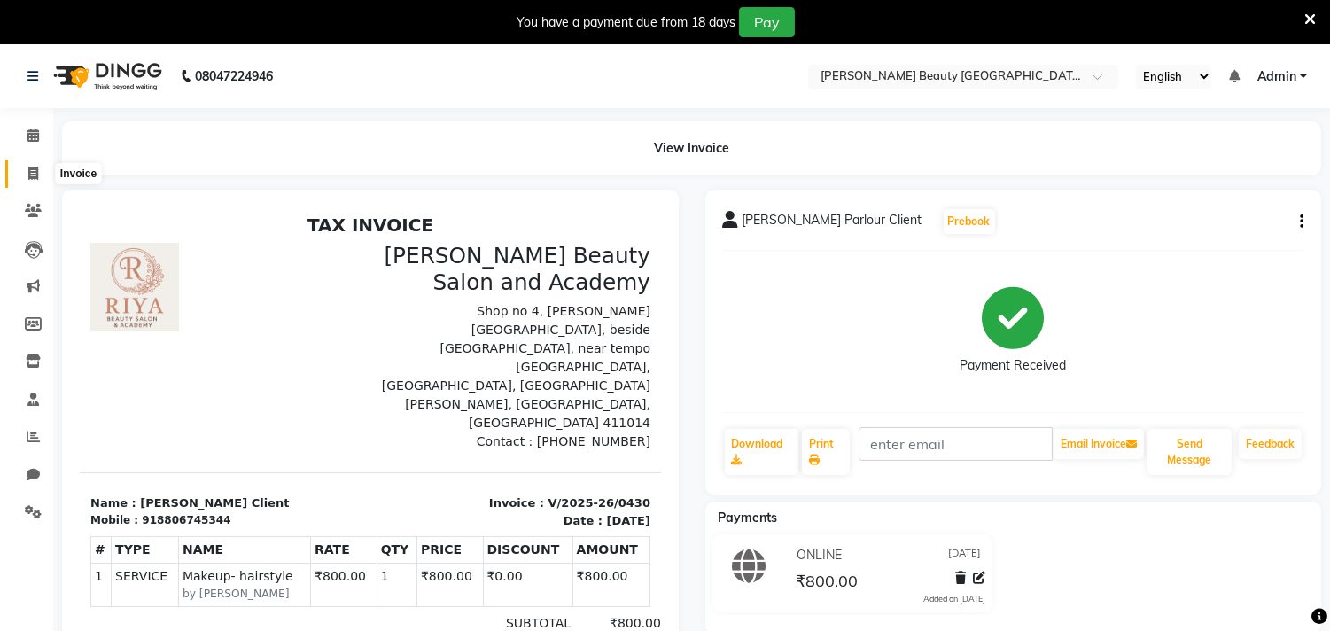
click at [29, 173] on icon at bounding box center [33, 173] width 10 height 13
select select "service"
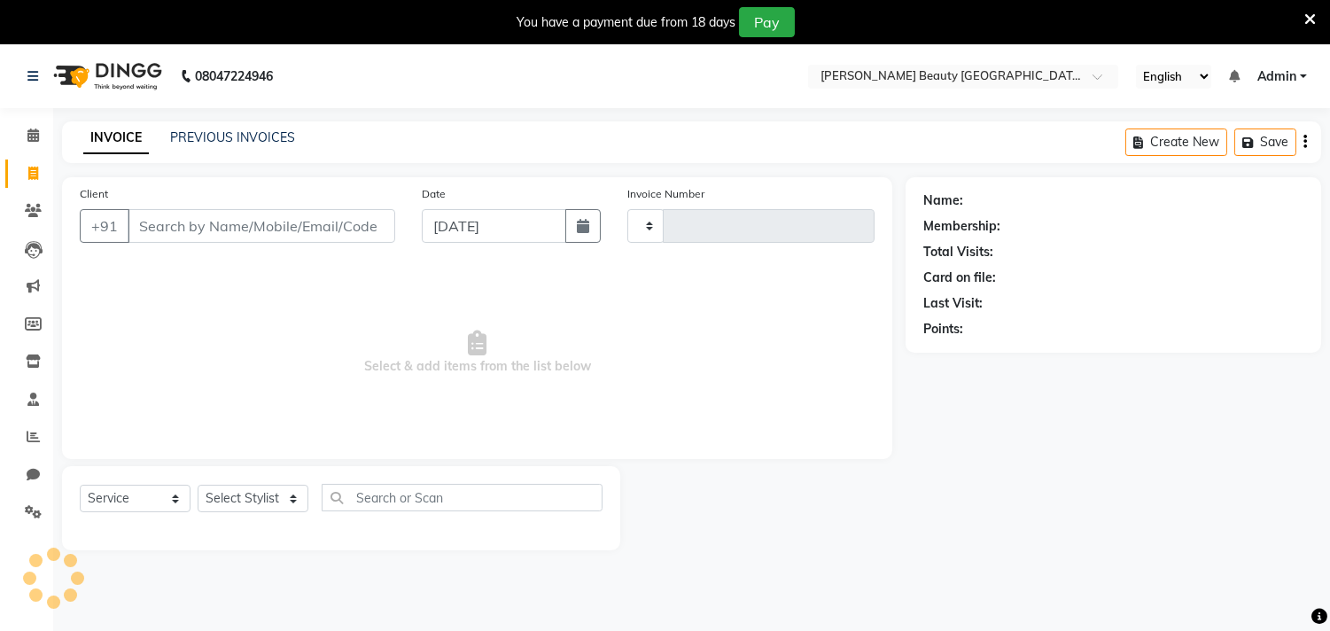
scroll to position [44, 0]
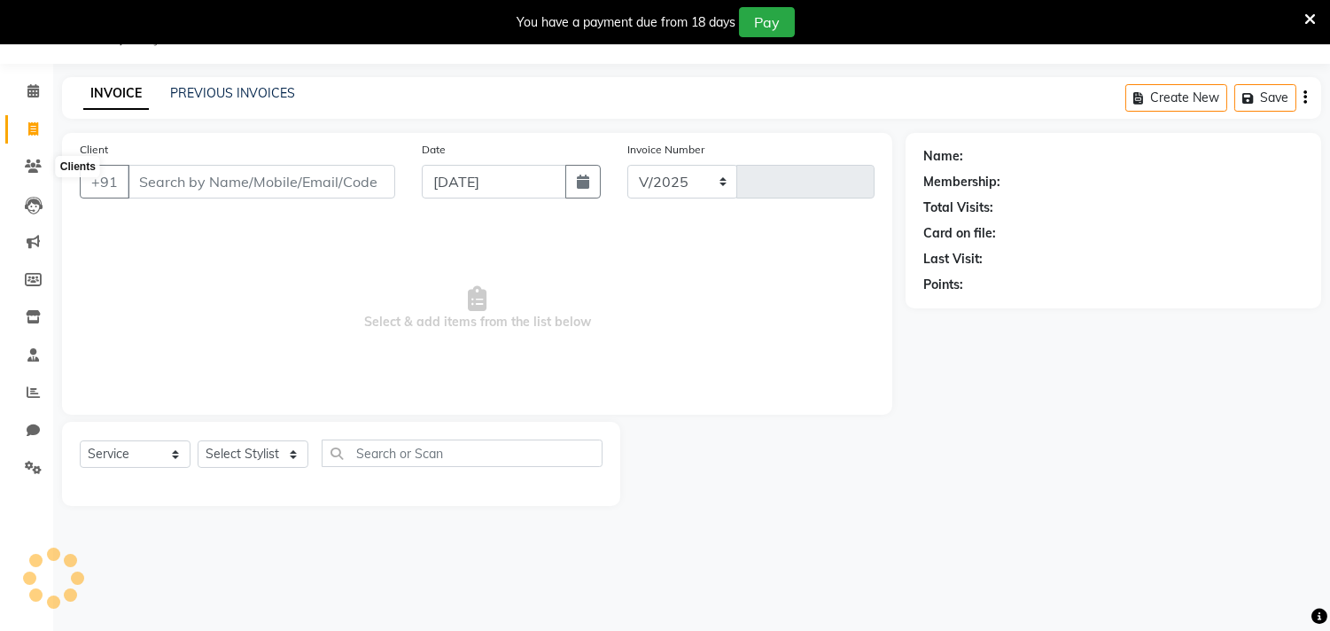
select select "8620"
type input "0431"
